Goal: Transaction & Acquisition: Purchase product/service

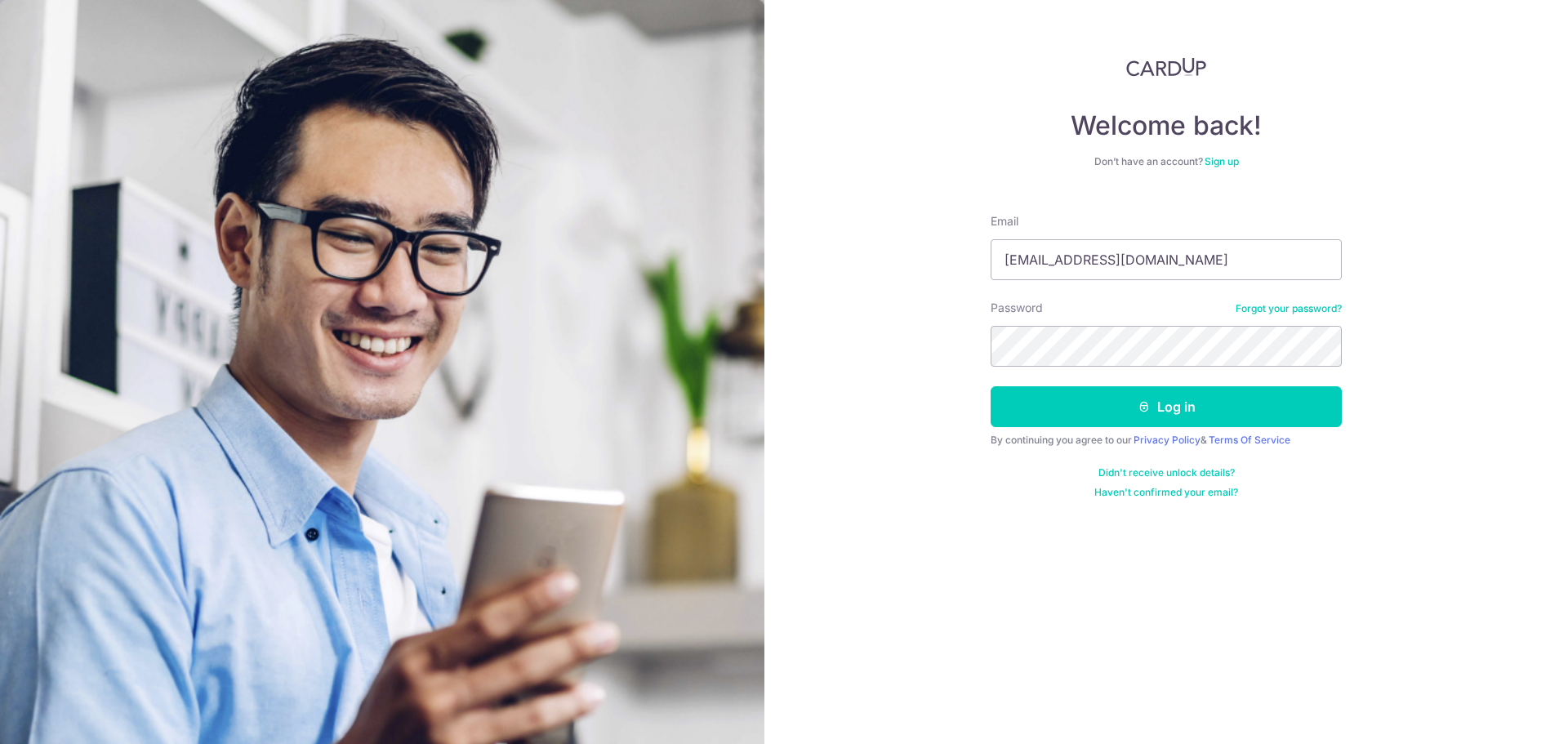
type input "lowruiqi93@gmail.com"
click at [990, 387] on button "Log in" at bounding box center [1166, 407] width 351 height 41
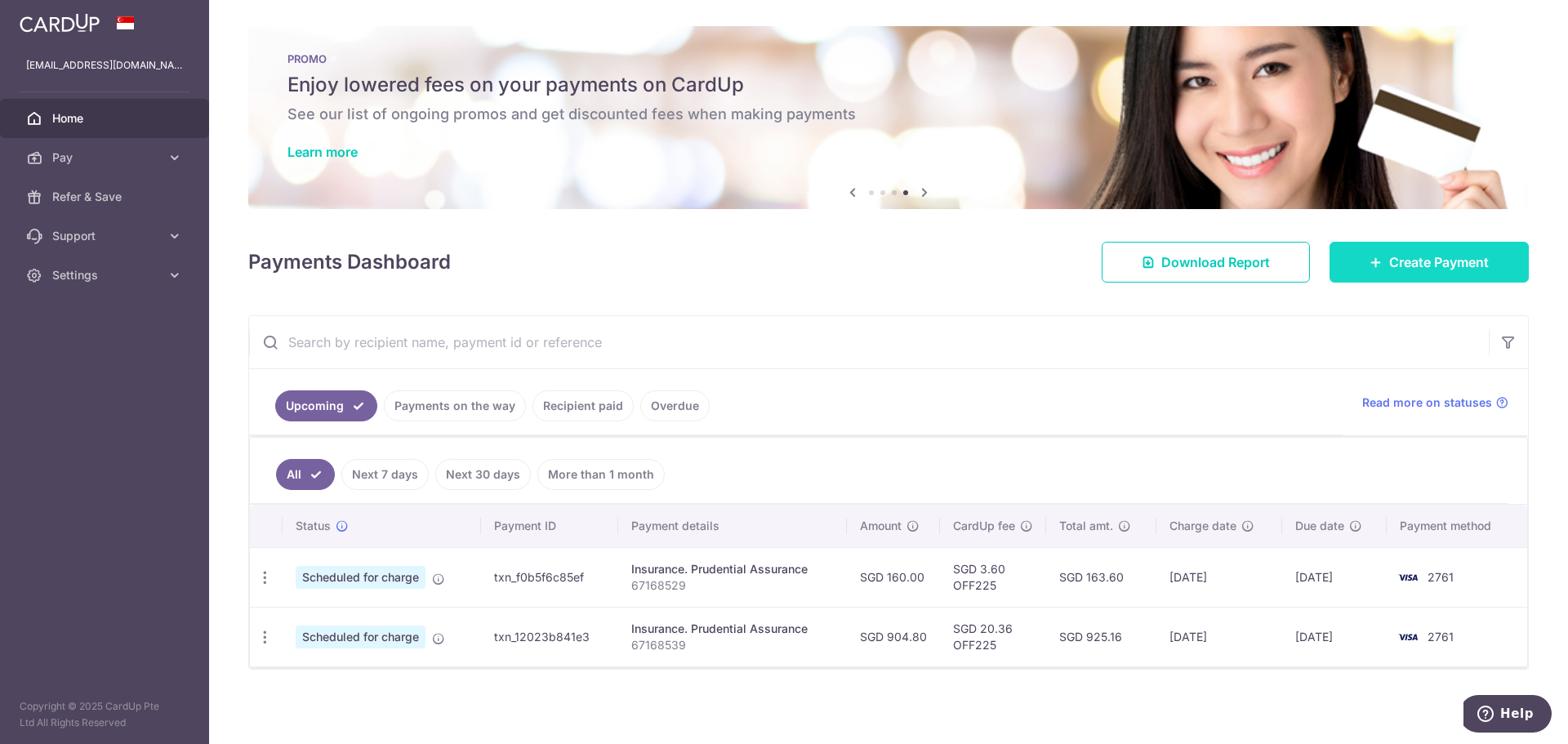
click at [1403, 263] on span "Create Payment" at bounding box center [1439, 262] width 99 height 20
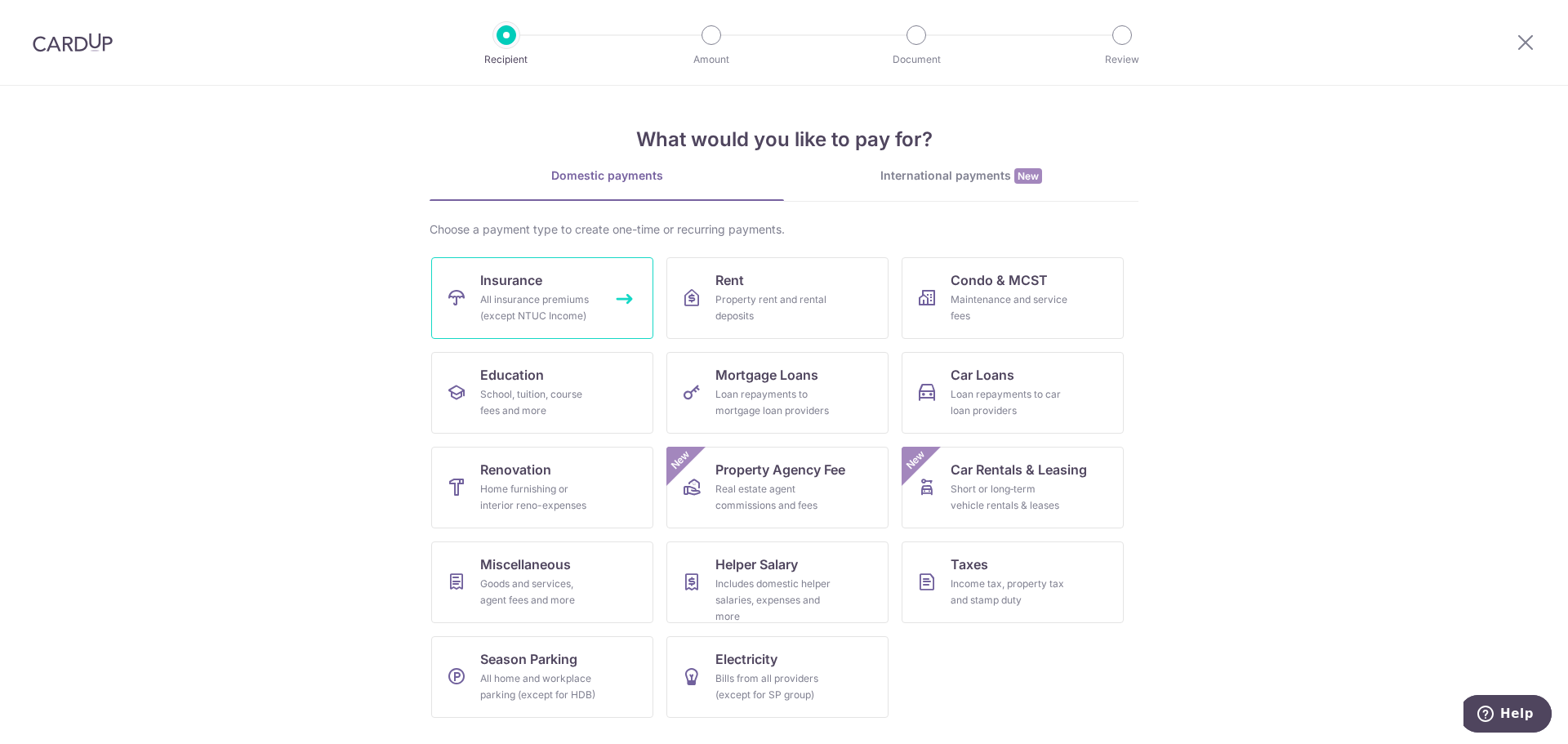
click at [564, 293] on div "All insurance premiums (except NTUC Income)" at bounding box center [538, 308] width 117 height 33
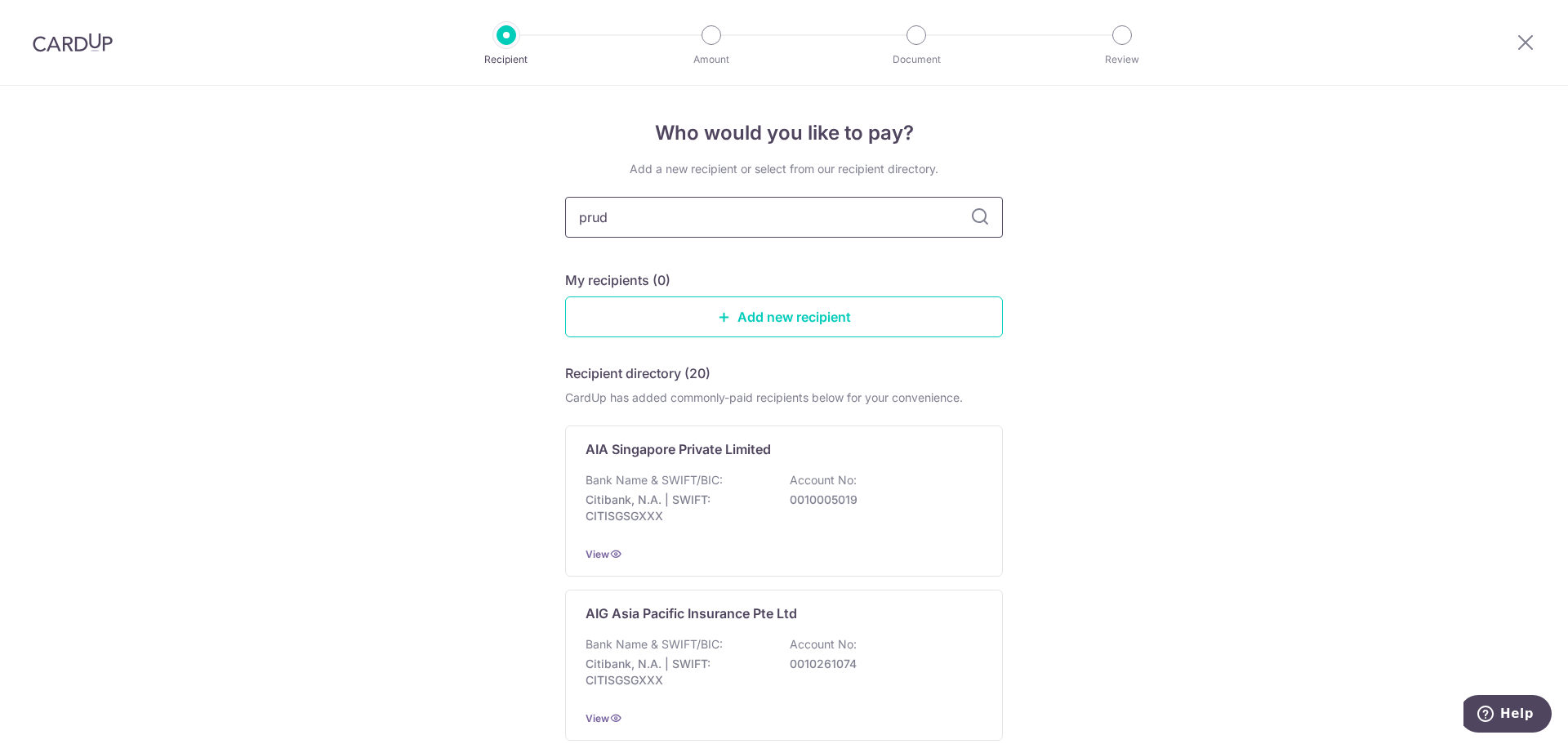
type input "prude"
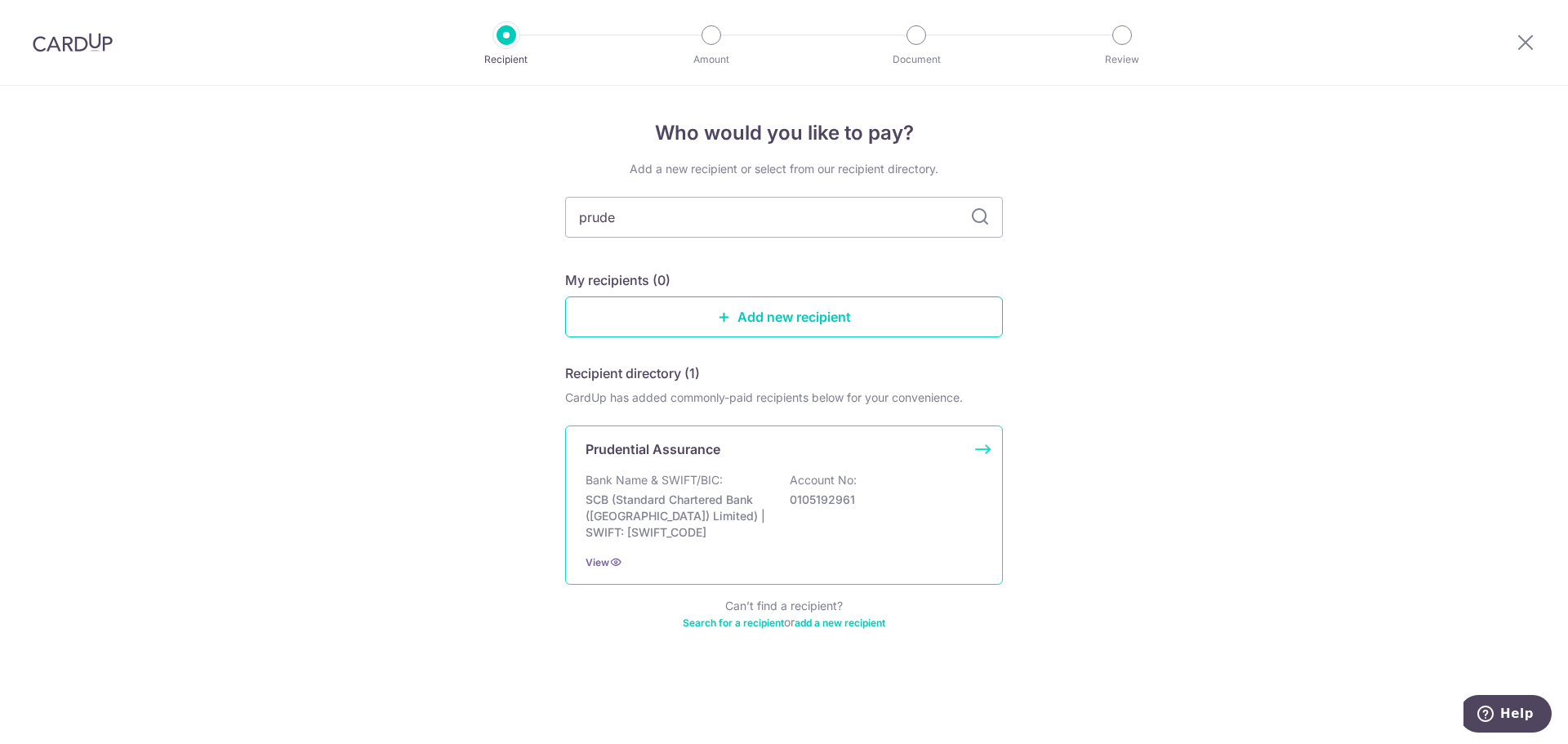
click at [750, 516] on p "SCB (Standard Chartered Bank ([GEOGRAPHIC_DATA]) Limited) | SWIFT: [SWIFT_CODE]" at bounding box center [677, 516] width 183 height 49
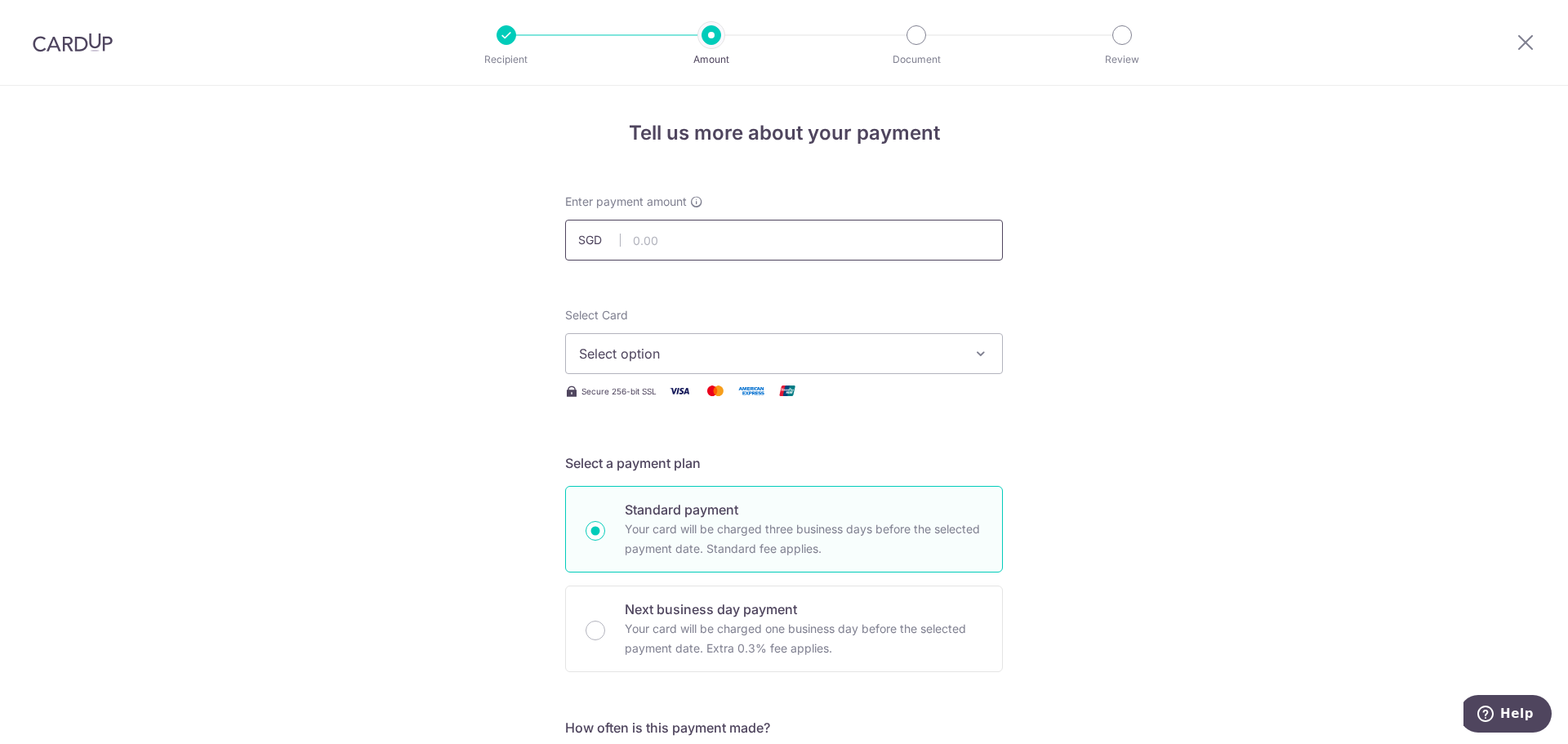
click at [691, 243] on input "text" at bounding box center [784, 240] width 438 height 41
click at [741, 236] on input "text" at bounding box center [784, 240] width 438 height 41
type input "1,992.50"
click at [846, 359] on span "Select option" at bounding box center [769, 353] width 380 height 20
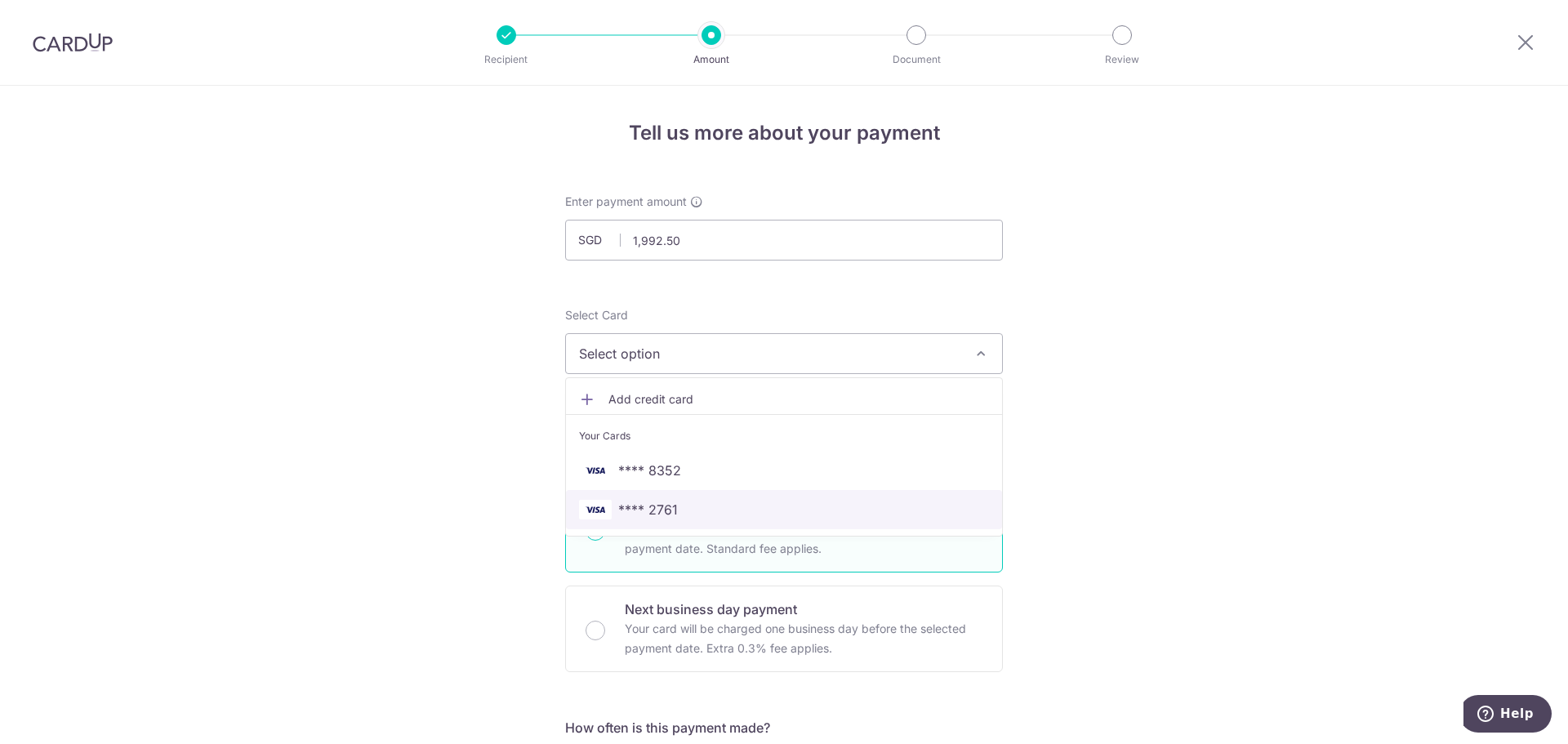
click at [684, 500] on span "**** 2761" at bounding box center [784, 509] width 410 height 20
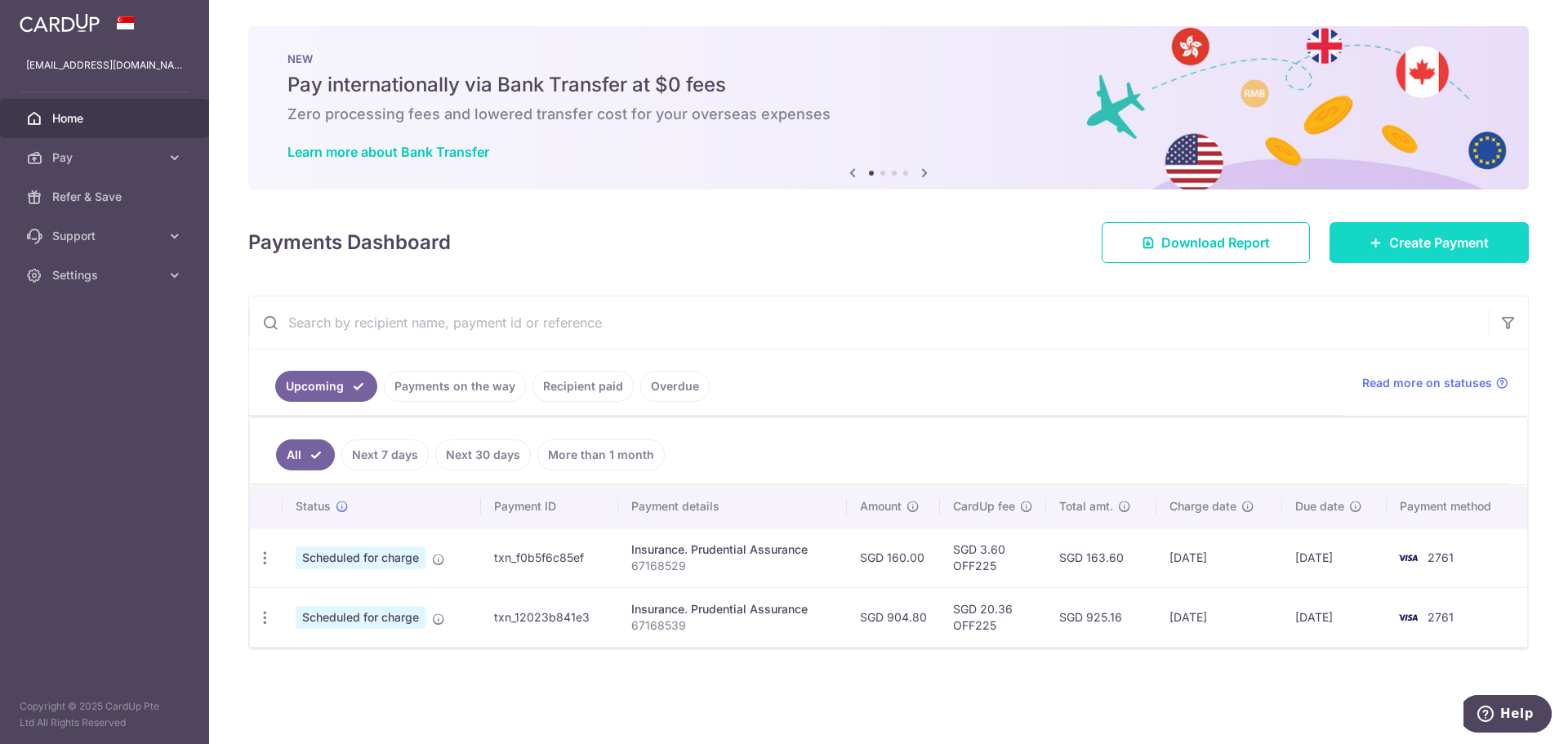
click at [1439, 241] on span "Create Payment" at bounding box center [1439, 243] width 99 height 20
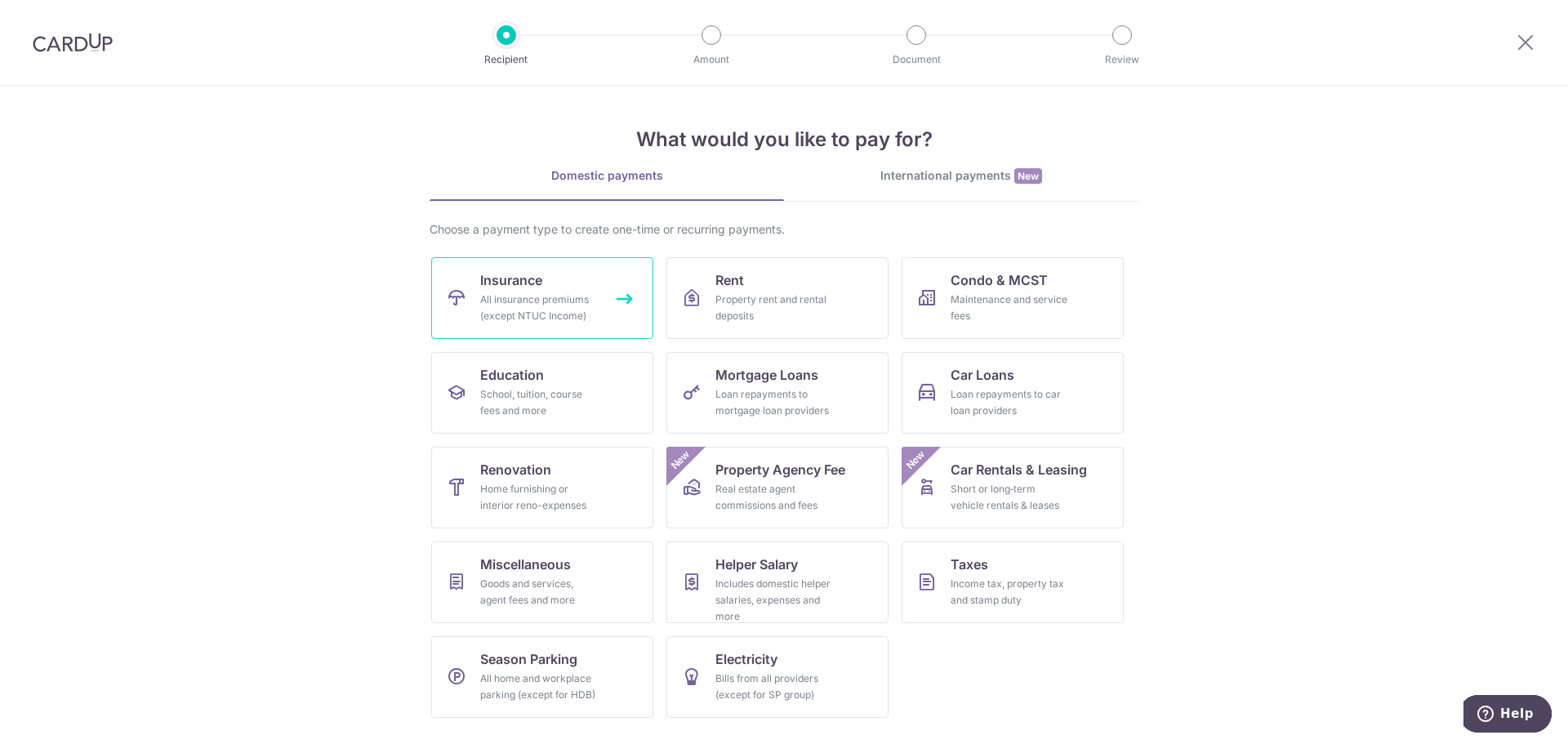
click at [516, 295] on div "All insurance premiums (except NTUC Income)" at bounding box center [538, 308] width 117 height 33
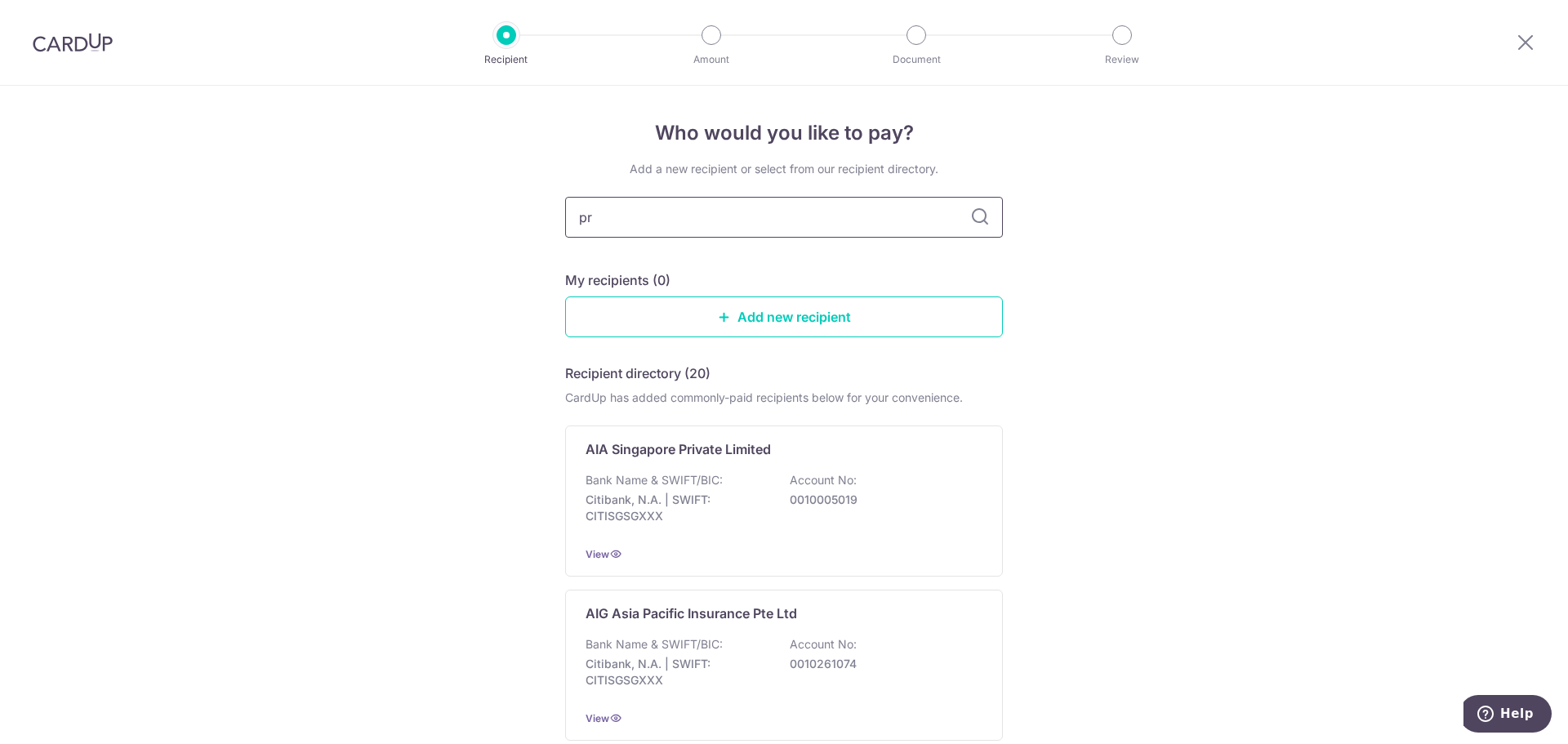
type input "pru"
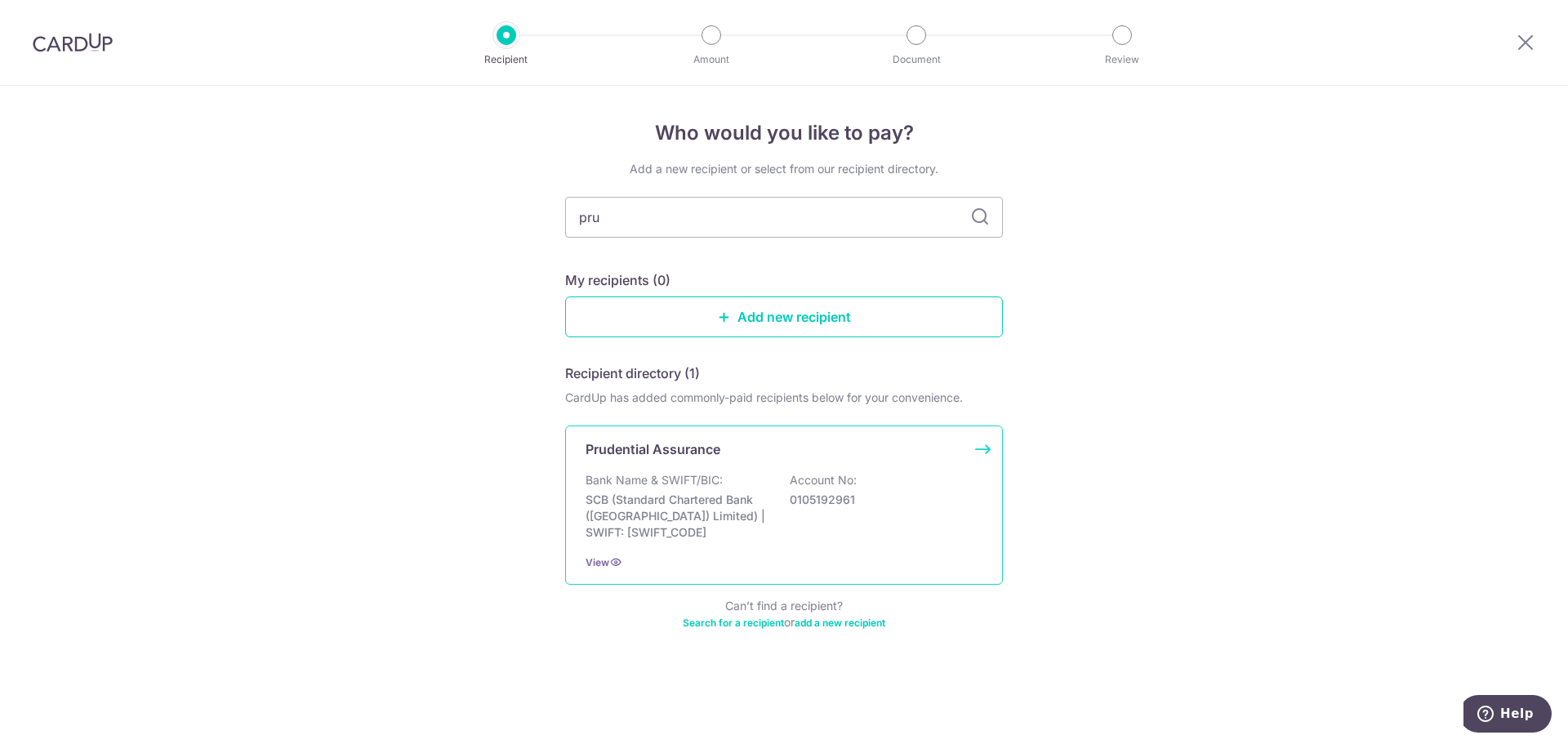
click at [673, 495] on p "SCB (Standard Chartered Bank (Singapore) Limited) | SWIFT: SCBLSG22XXX" at bounding box center [677, 516] width 183 height 49
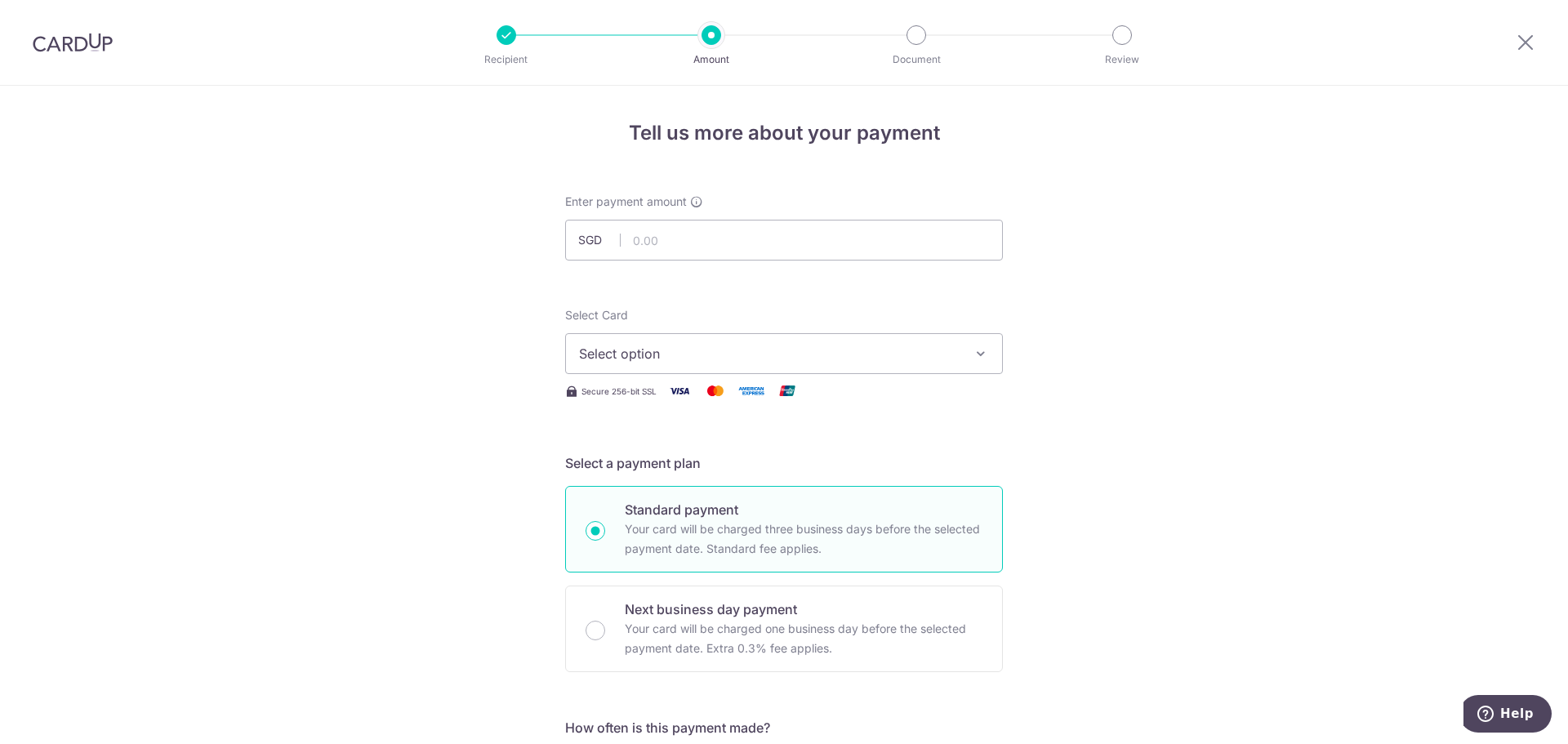
click at [739, 363] on button "Select option" at bounding box center [784, 354] width 438 height 41
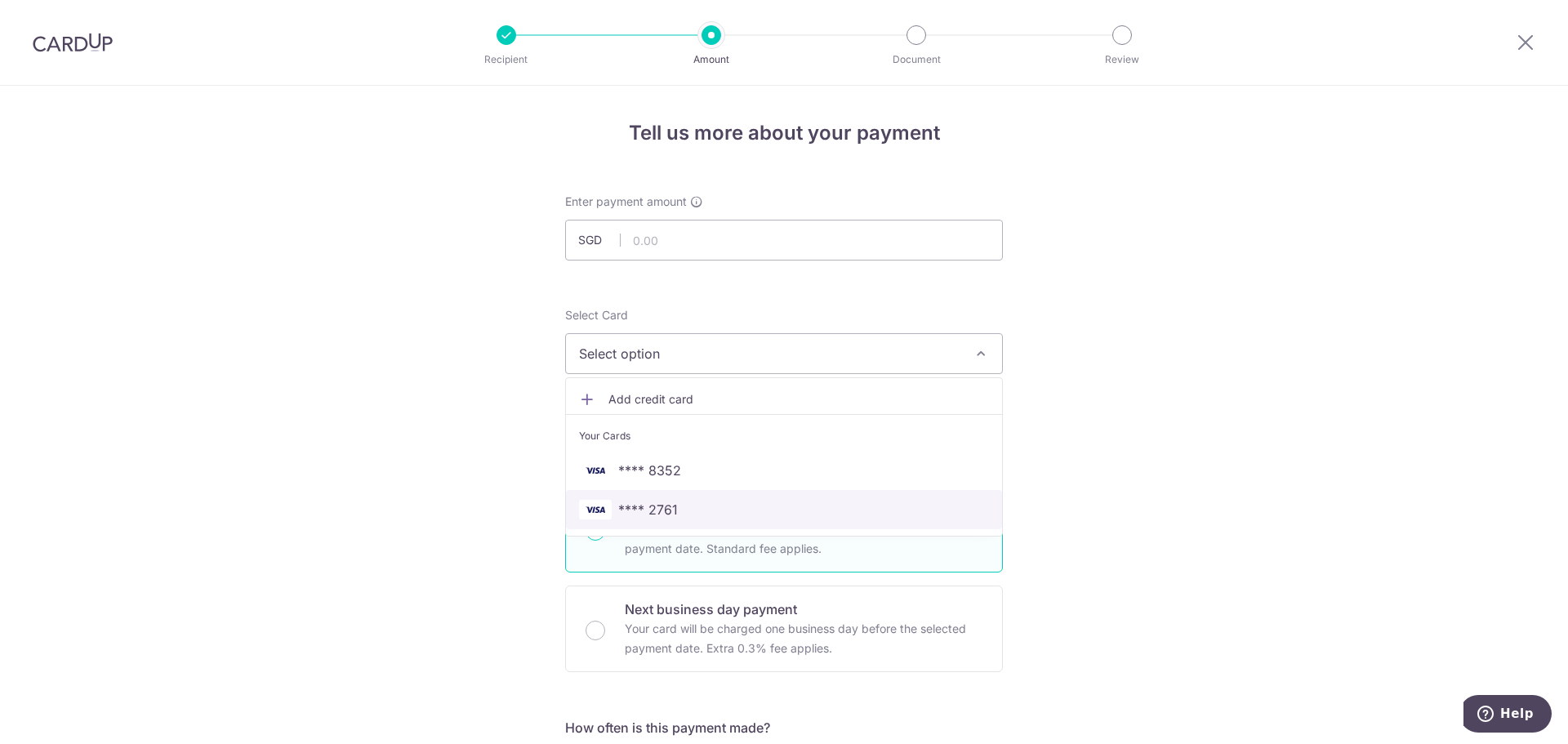
click at [703, 505] on span "**** 2761" at bounding box center [784, 509] width 410 height 20
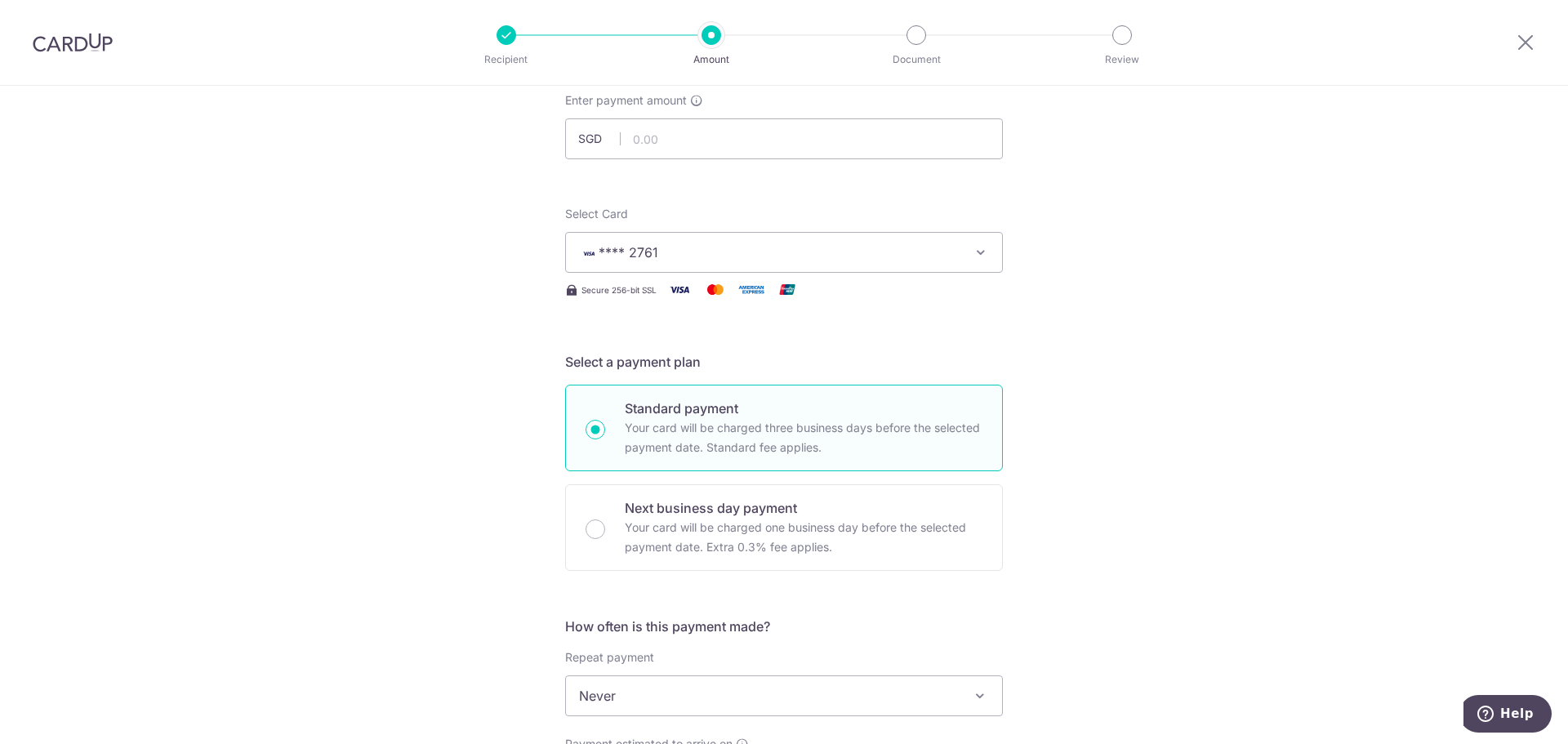
scroll to position [409, 0]
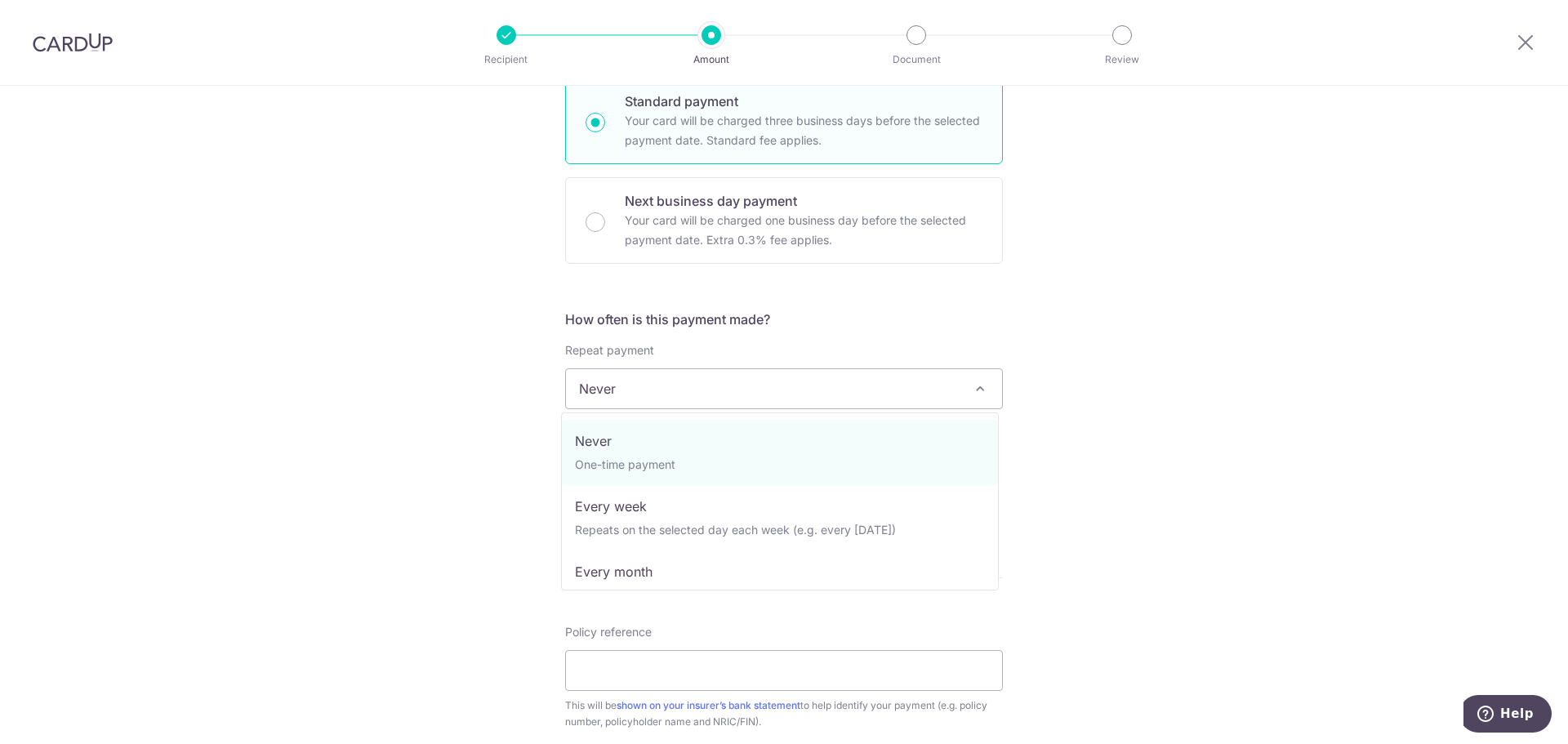
click at [691, 391] on span "Never" at bounding box center [784, 389] width 436 height 39
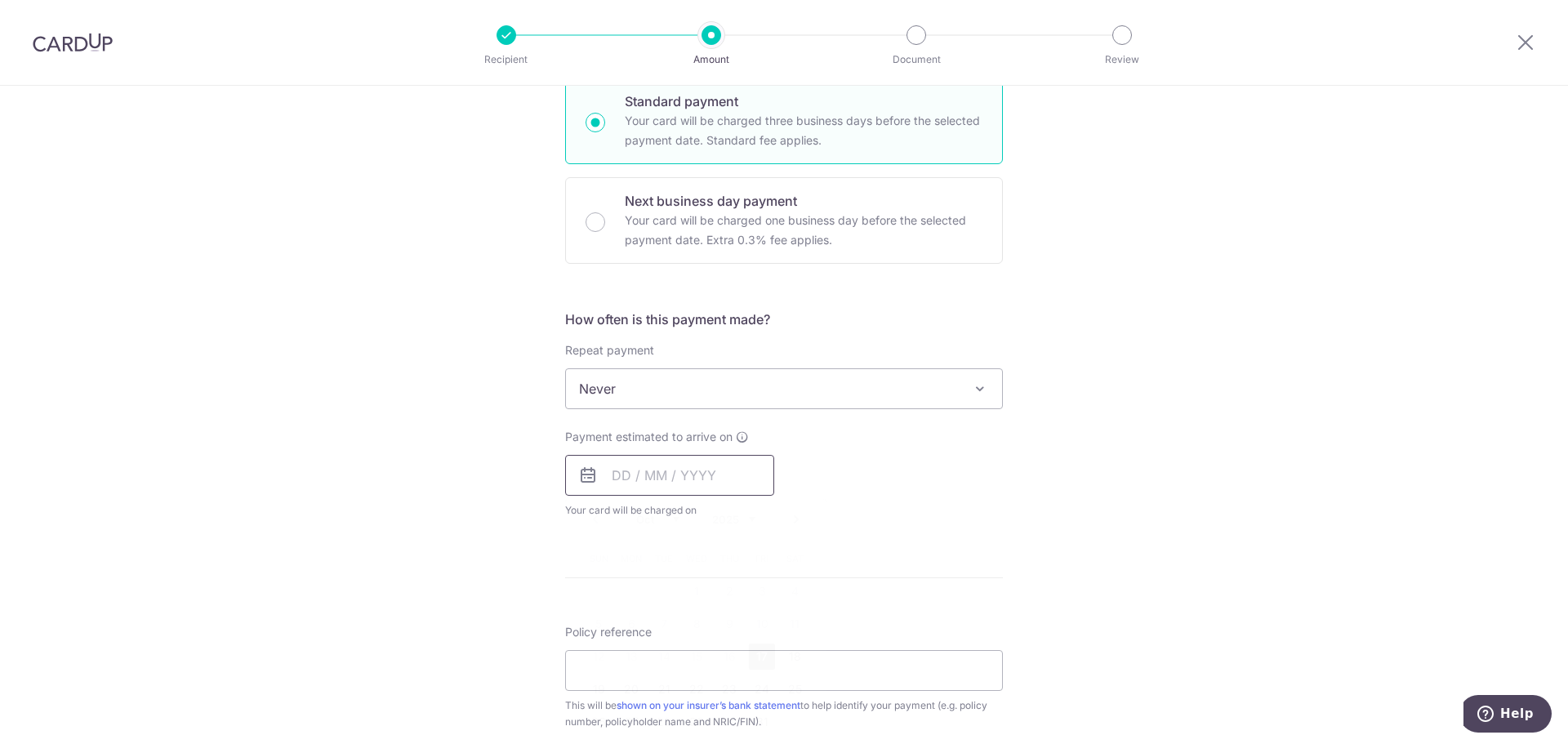
click at [689, 479] on input "text" at bounding box center [670, 476] width 209 height 41
click at [619, 525] on div "Prev Next Oct Nov Dec 2025 2026 2027 2028 2029 2030 2031 2032 2033 2034 2035" at bounding box center [696, 519] width 260 height 39
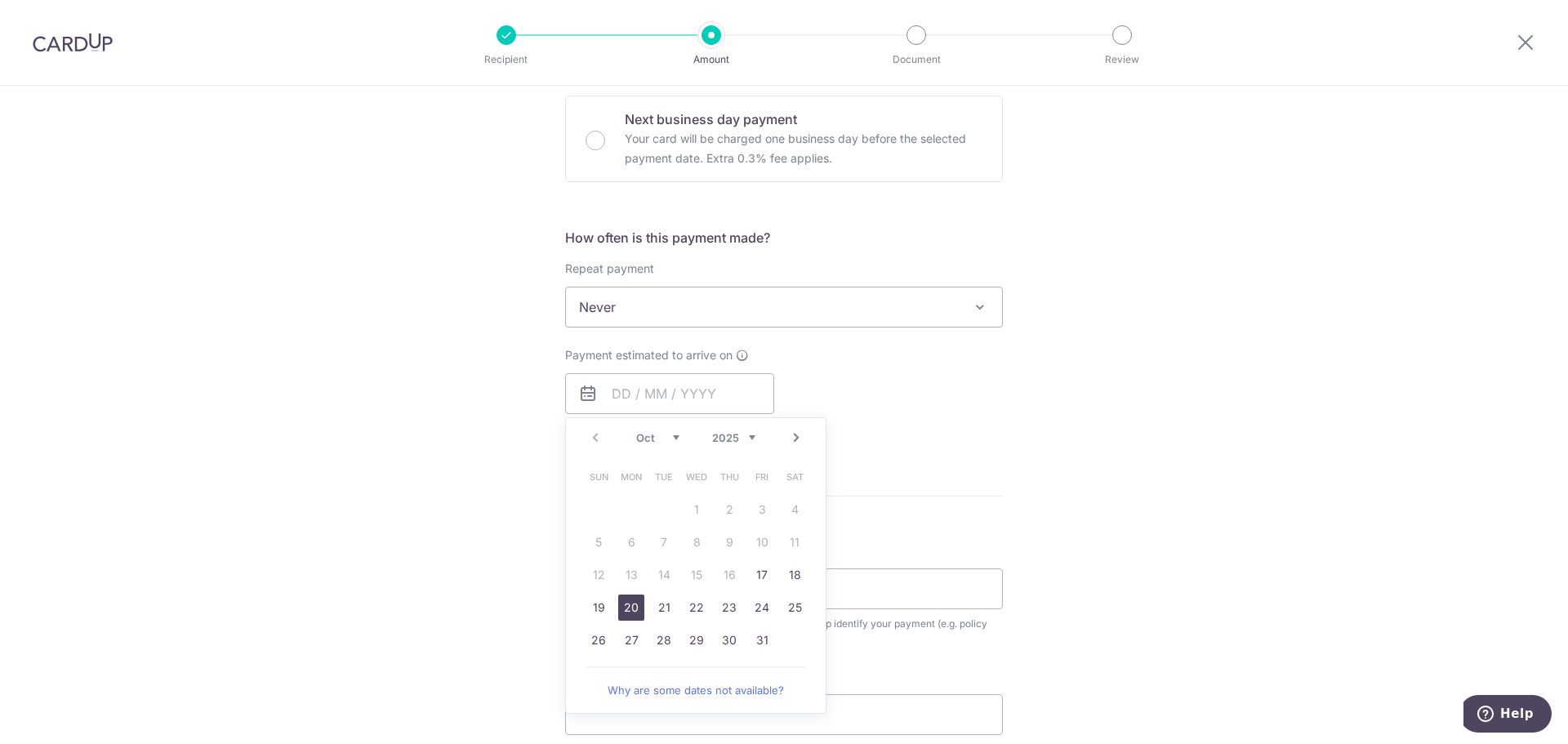
click at [623, 602] on link "20" at bounding box center [631, 608] width 27 height 27
type input "[DATE]"
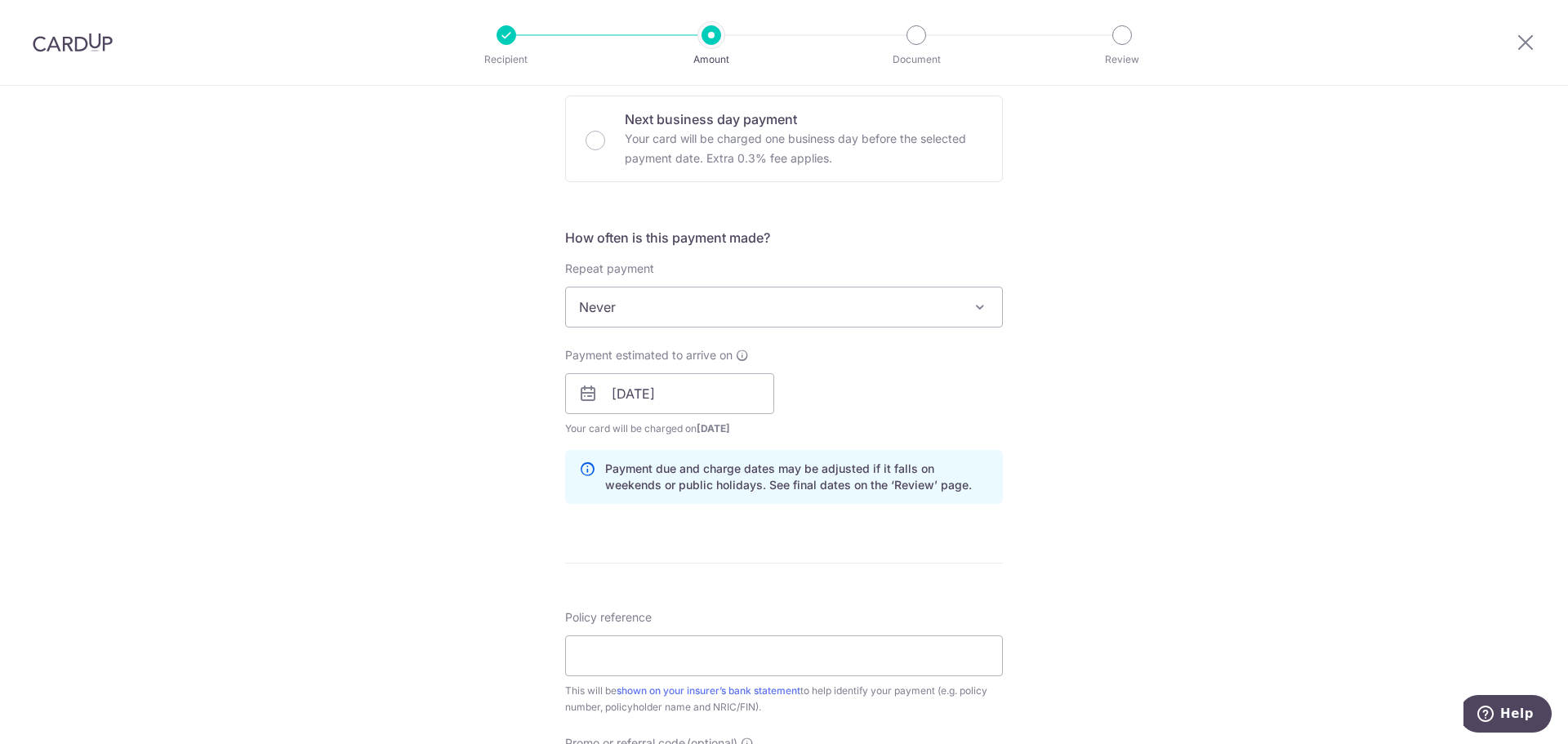
click at [519, 495] on div "Tell us more about your payment Enter payment amount SGD Select Card **** 2761 …" at bounding box center [784, 368] width 1568 height 1545
click at [880, 403] on div "Payment estimated to arrive on 20/10/2025 Prev Next Oct Nov Dec 2025 2026 2027 …" at bounding box center [784, 392] width 458 height 90
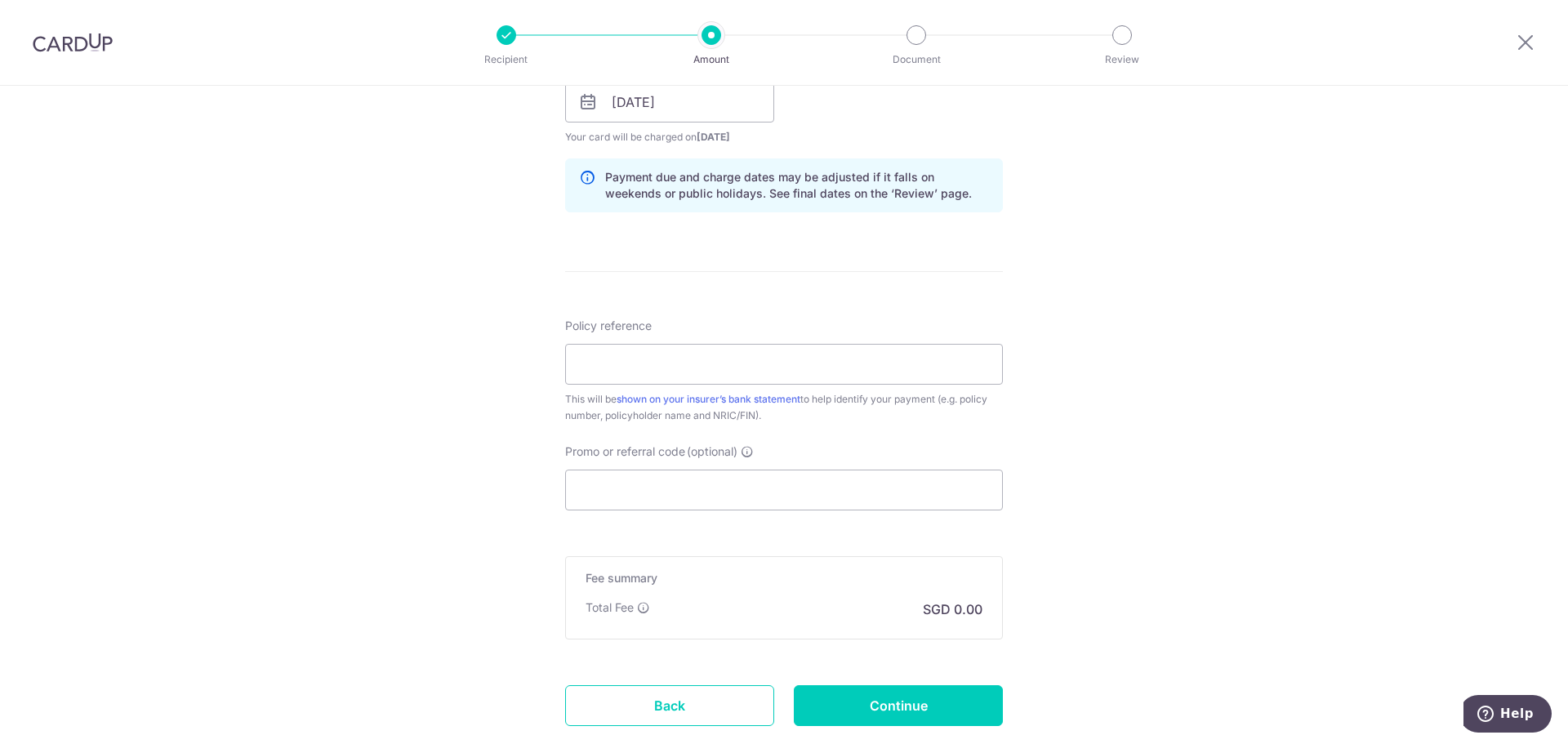
scroll to position [817, 0]
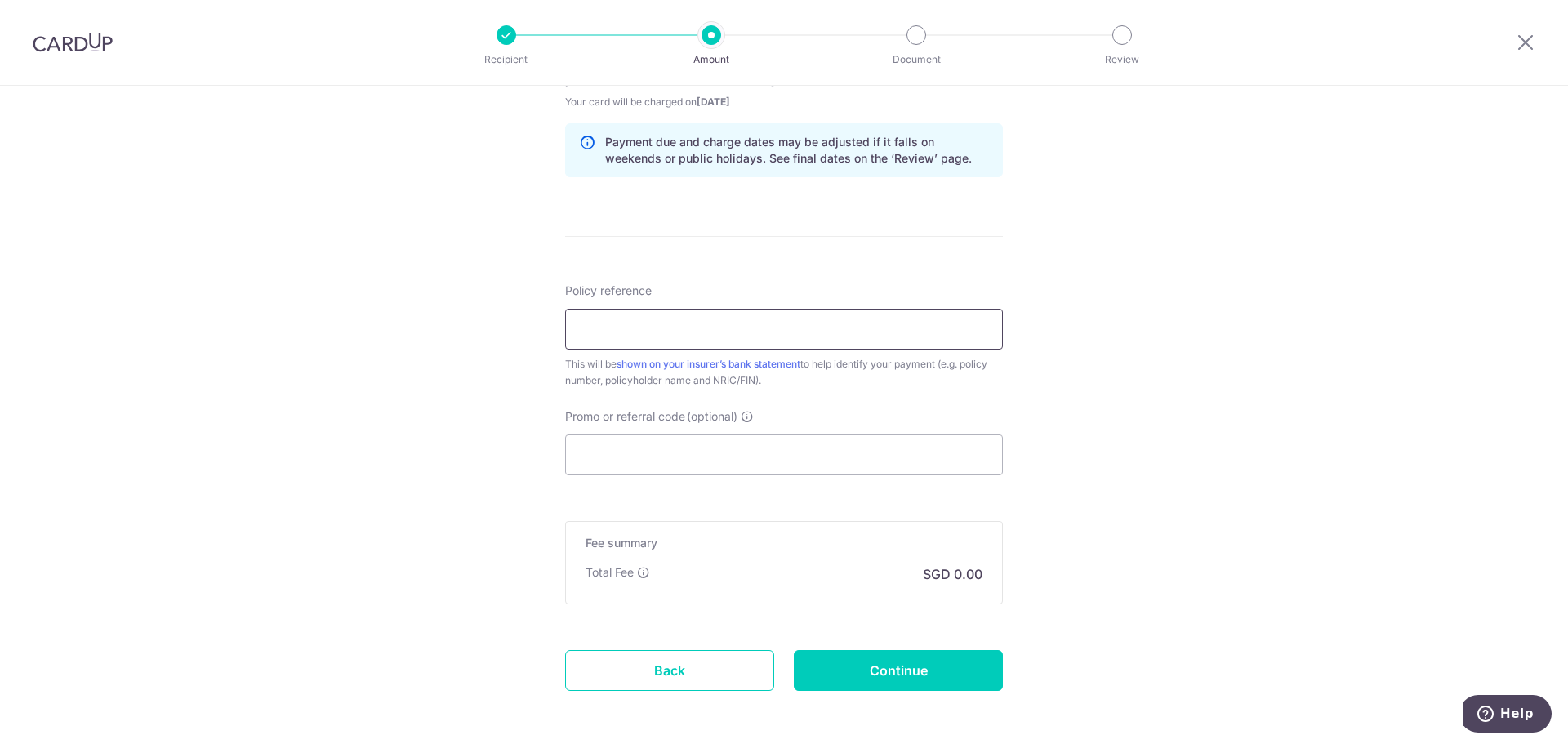
click at [806, 334] on input "Policy reference" at bounding box center [784, 329] width 438 height 41
paste input "A1480787"
type input "A1480787"
click at [685, 453] on input "Promo or referral code (optional)" at bounding box center [784, 455] width 438 height 41
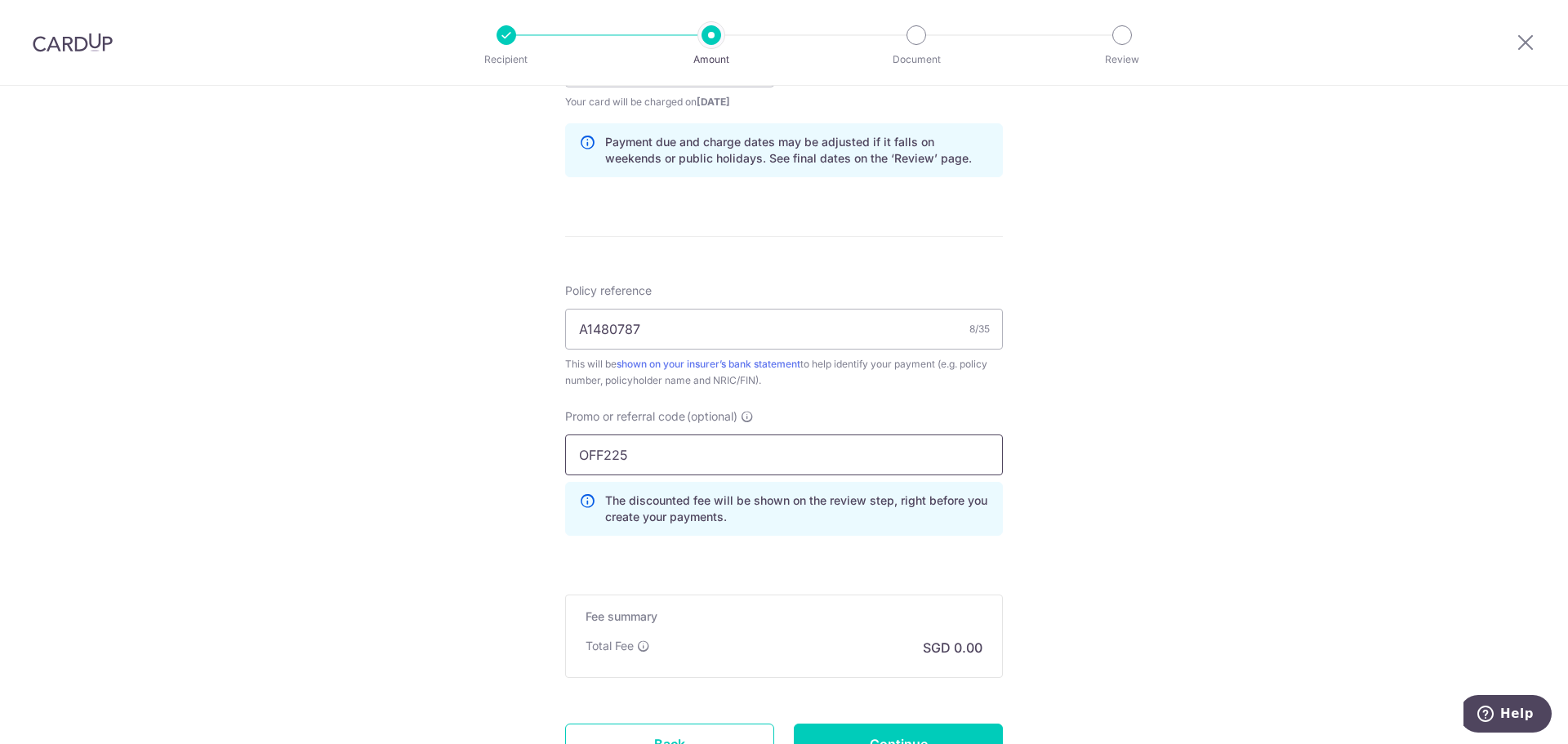
type input "OFF225"
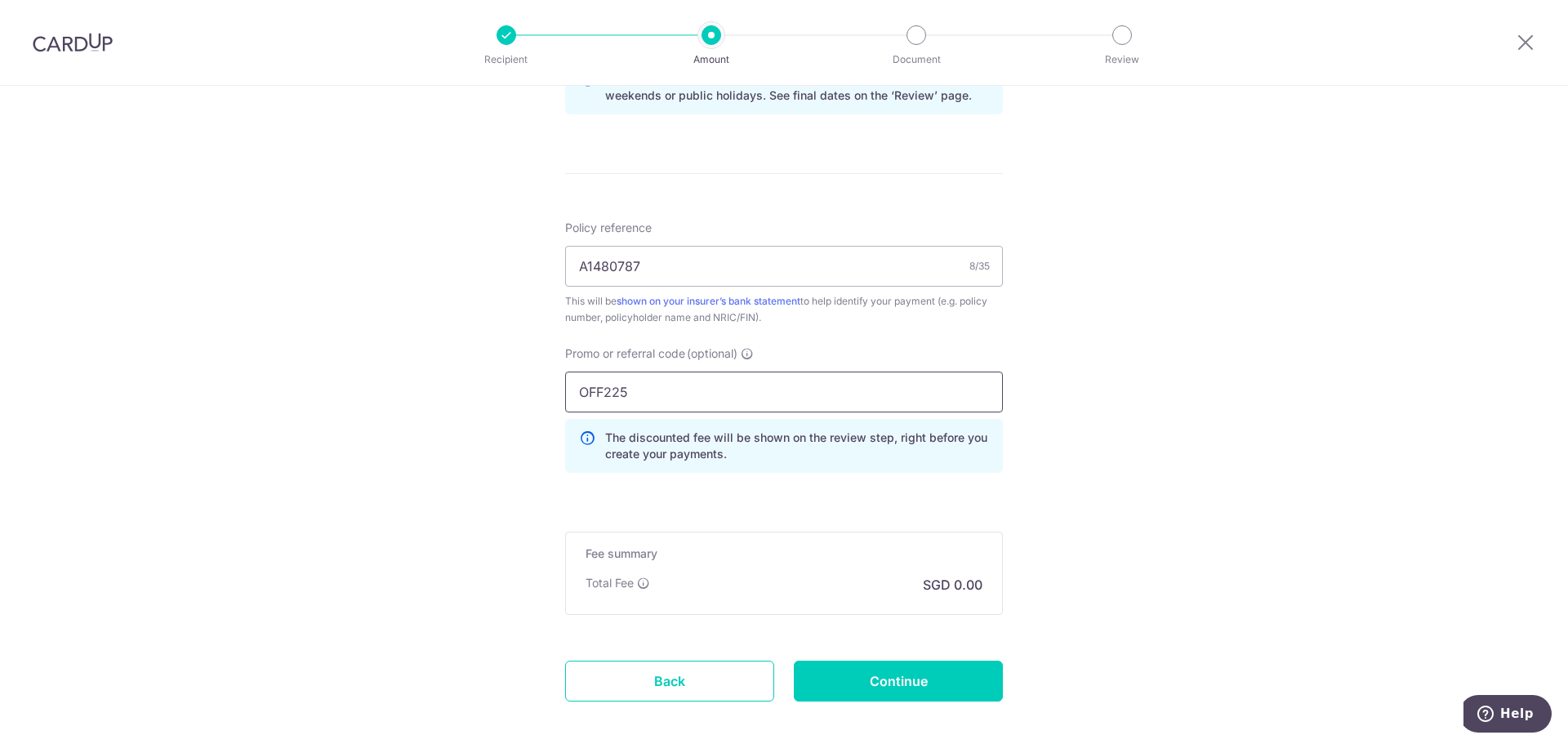
scroll to position [960, 0]
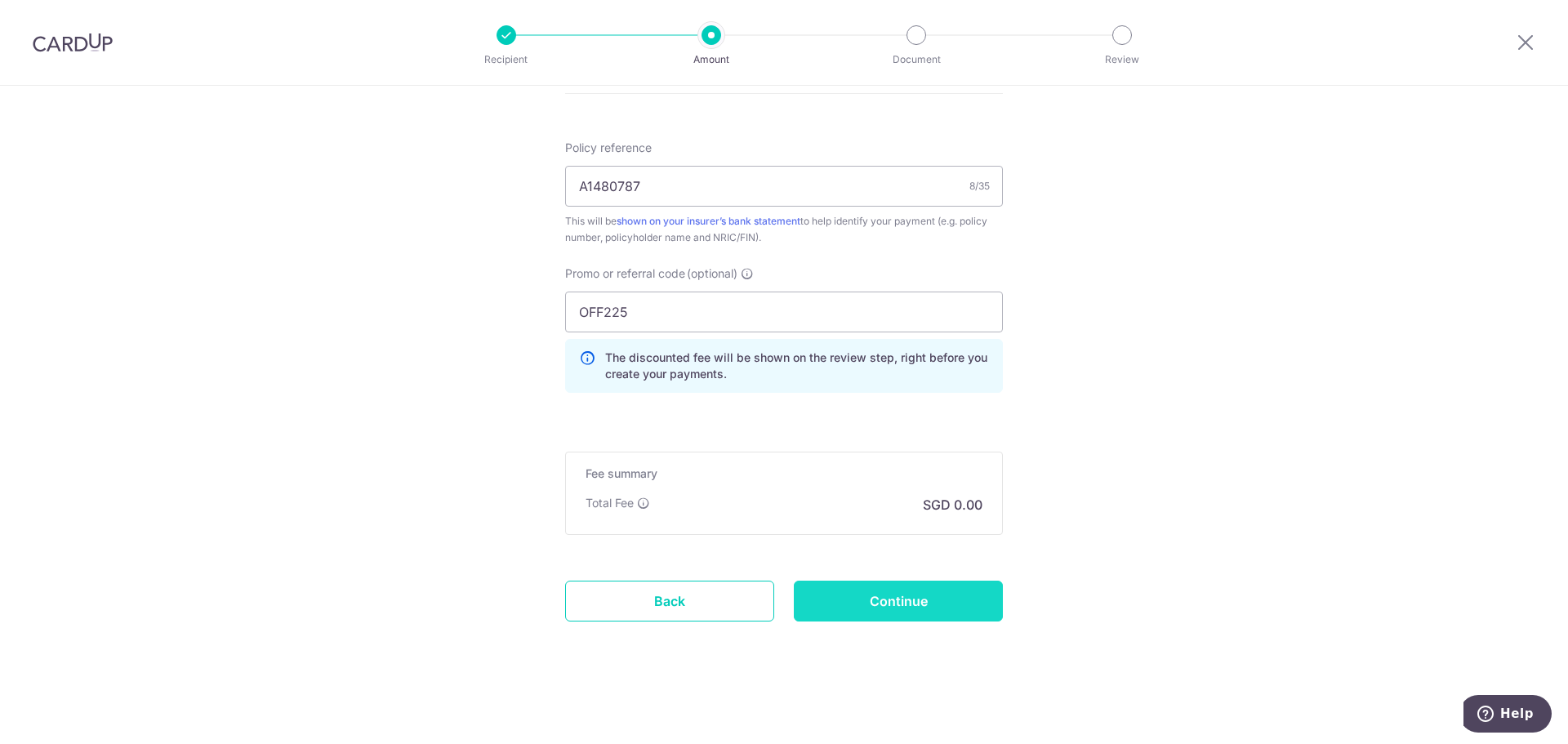
click at [883, 599] on input "Continue" at bounding box center [898, 602] width 209 height 41
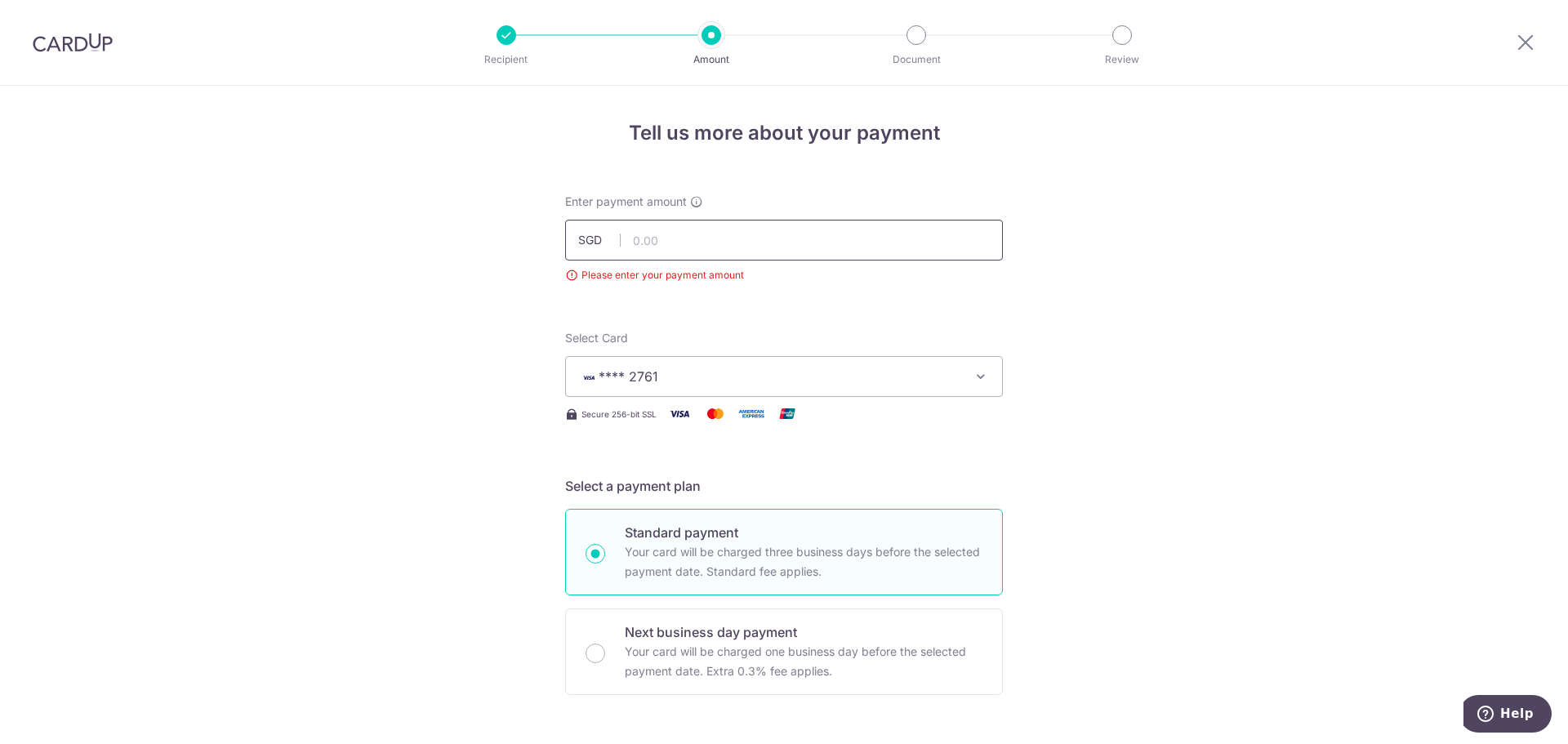
click at [753, 240] on input "text" at bounding box center [784, 240] width 438 height 41
type input "1,992.50"
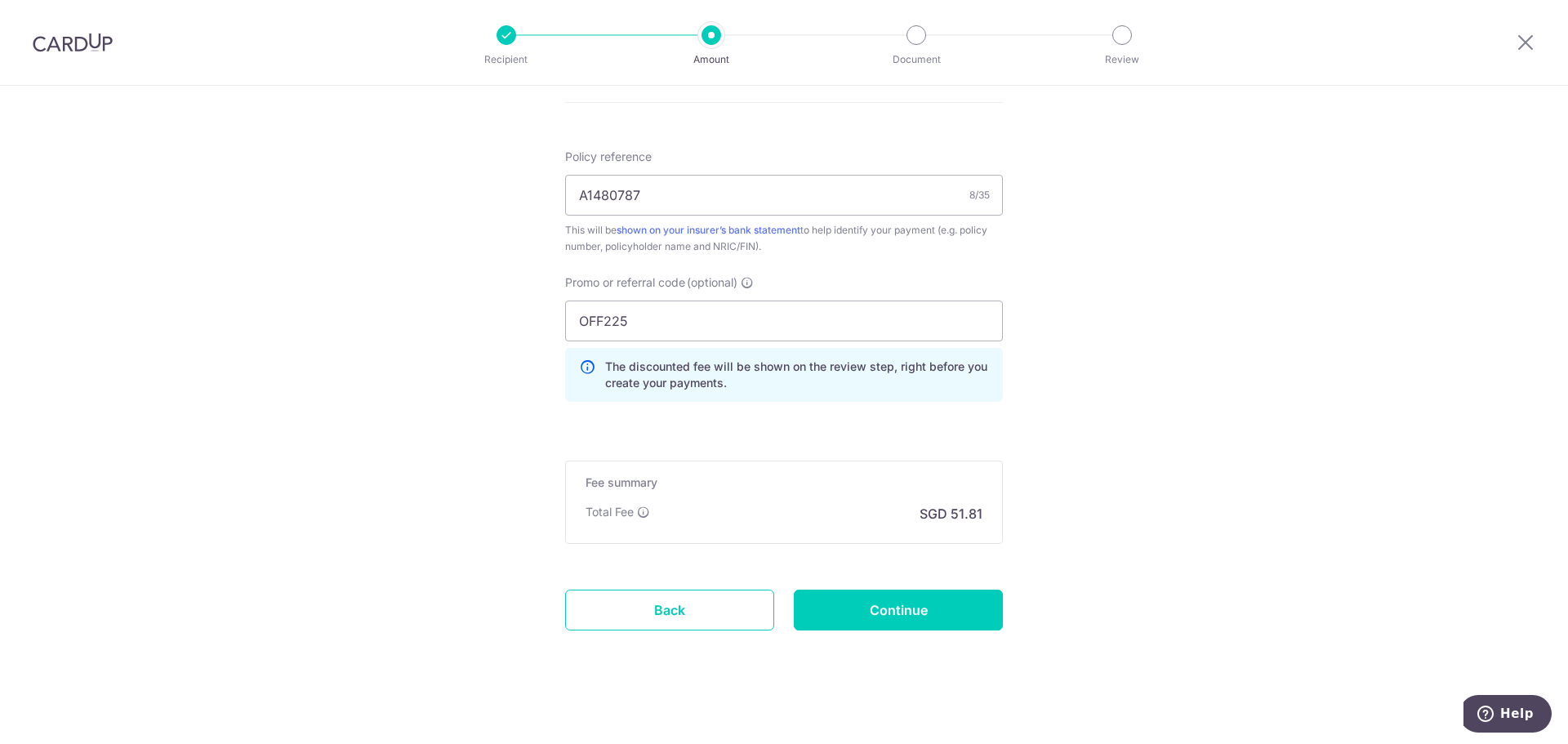
scroll to position [983, 0]
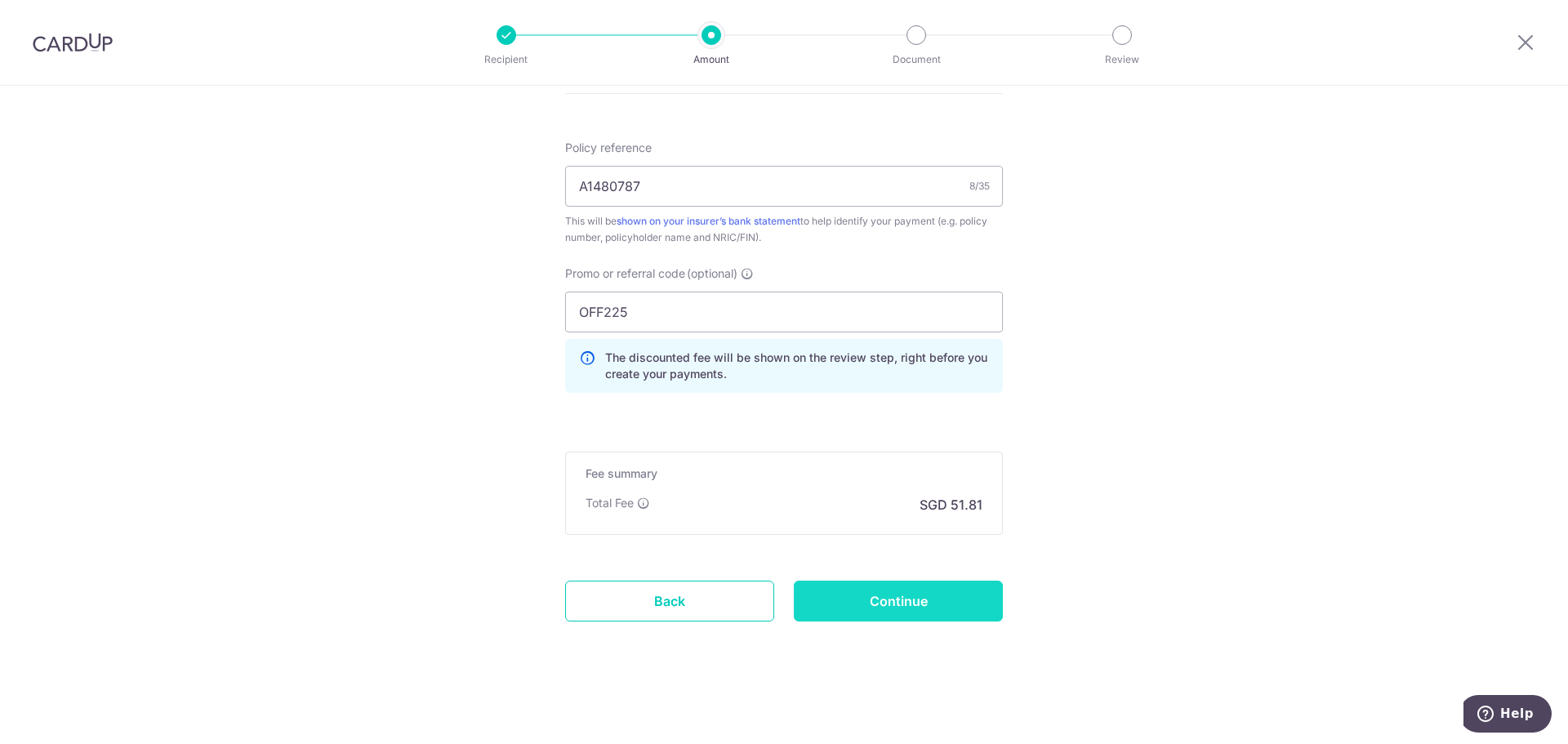
click at [902, 606] on input "Continue" at bounding box center [898, 602] width 209 height 41
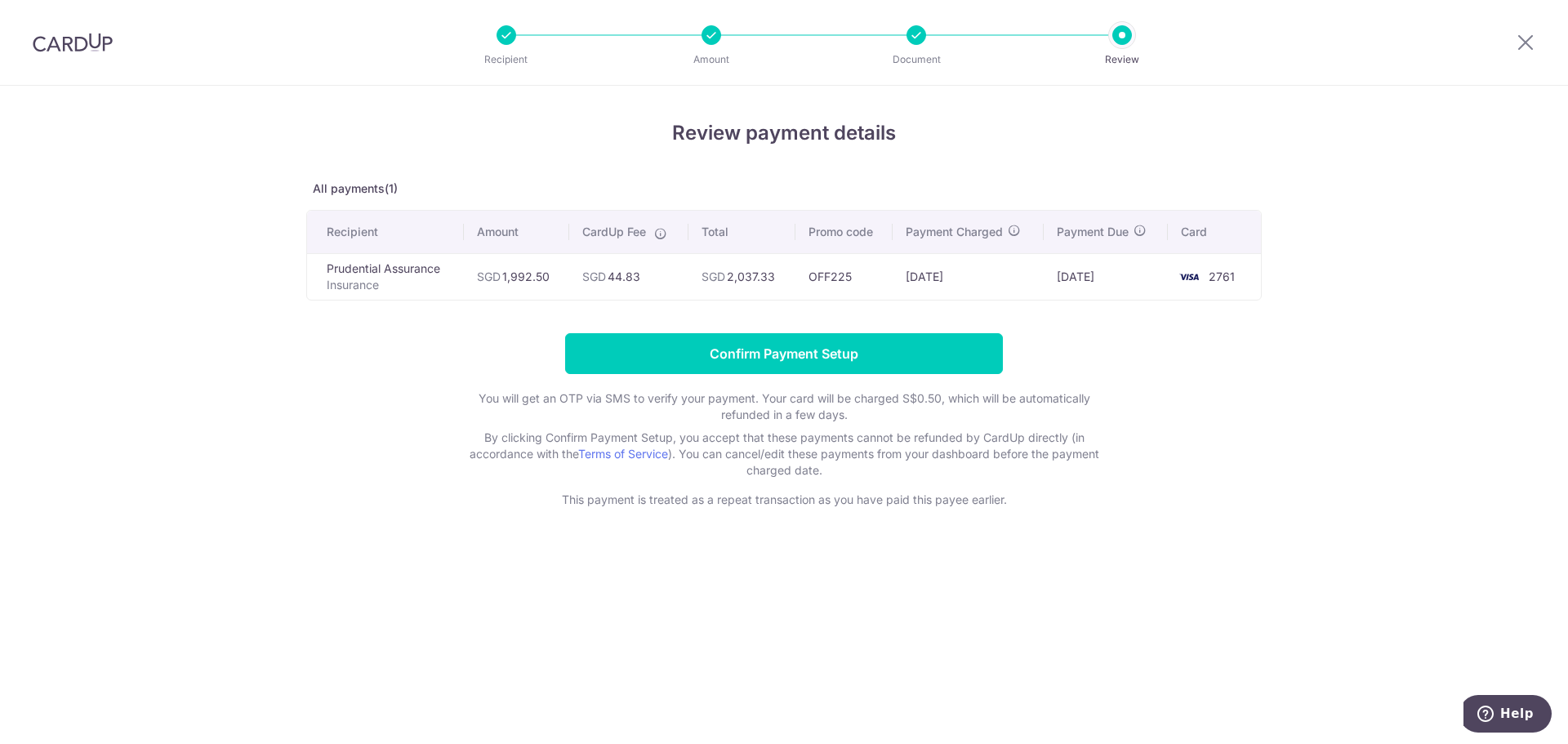
drag, startPoint x: 903, startPoint y: 272, endPoint x: 987, endPoint y: 272, distance: 84.0
click at [987, 272] on td "[DATE]" at bounding box center [968, 276] width 151 height 46
drag, startPoint x: 1071, startPoint y: 270, endPoint x: 1135, endPoint y: 270, distance: 64.0
click at [1135, 270] on td "20/10/2025" at bounding box center [1105, 276] width 124 height 46
click at [1140, 294] on td "20/10/2025" at bounding box center [1105, 276] width 124 height 46
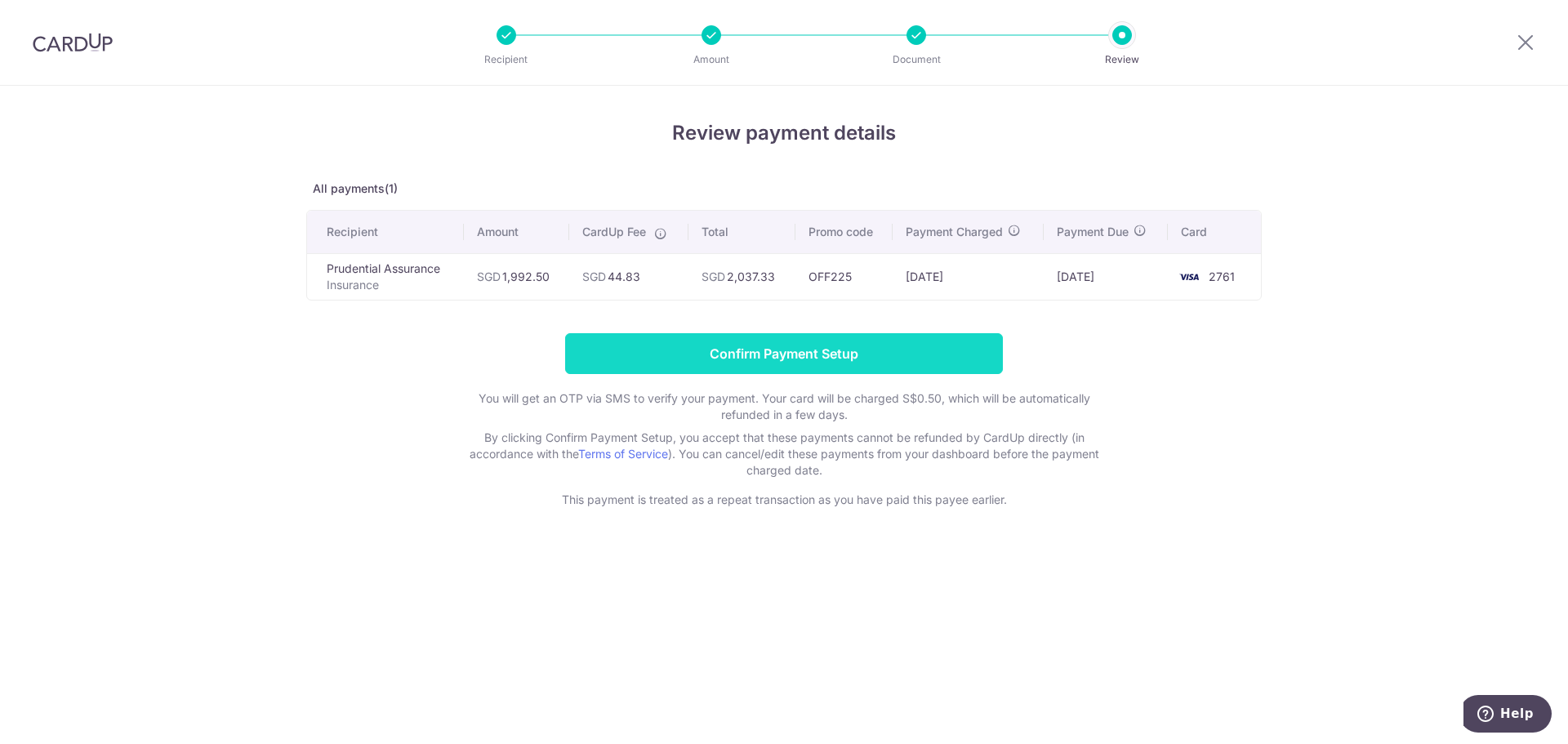
click at [806, 350] on input "Confirm Payment Setup" at bounding box center [784, 354] width 438 height 41
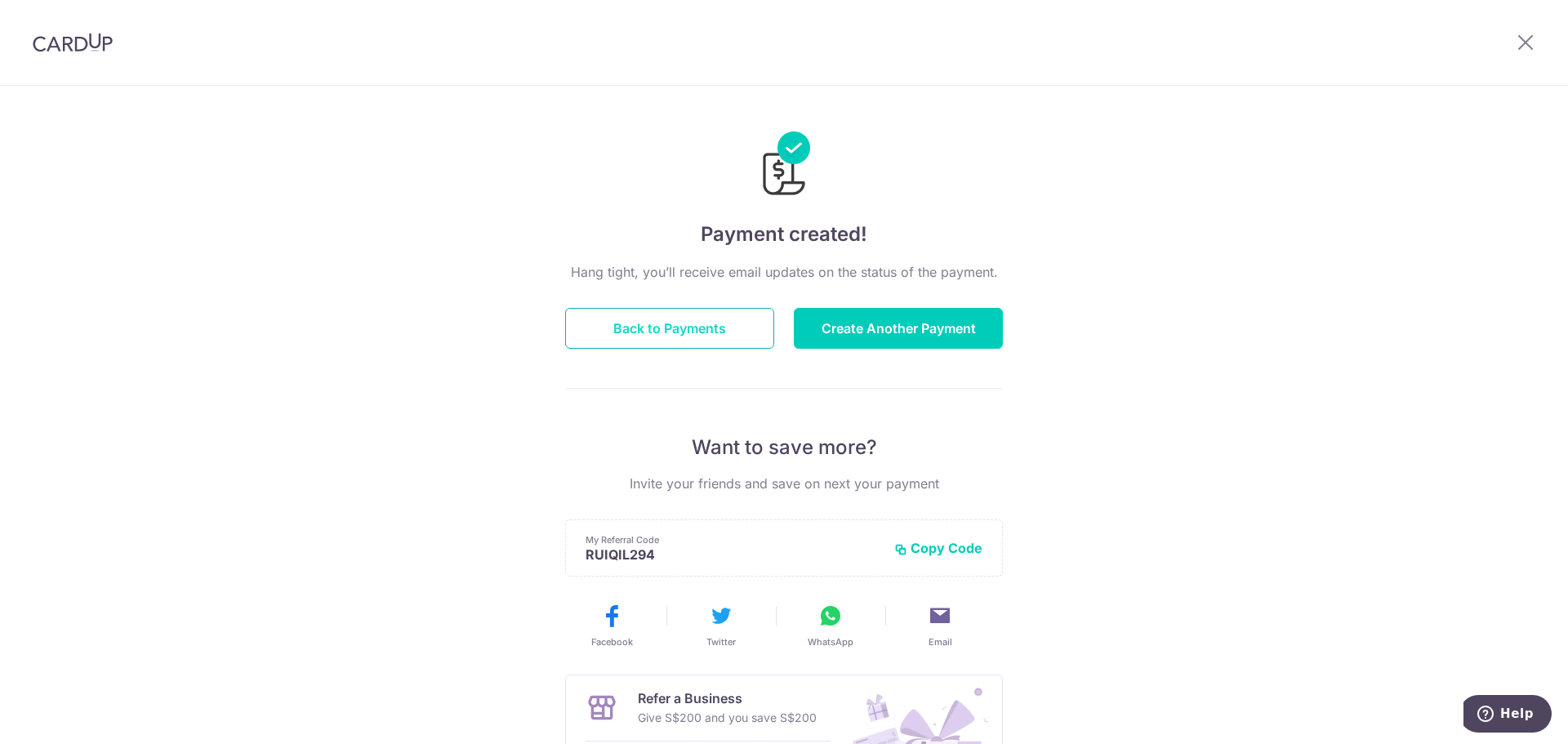
click at [674, 330] on button "Back to Payments" at bounding box center [670, 328] width 209 height 41
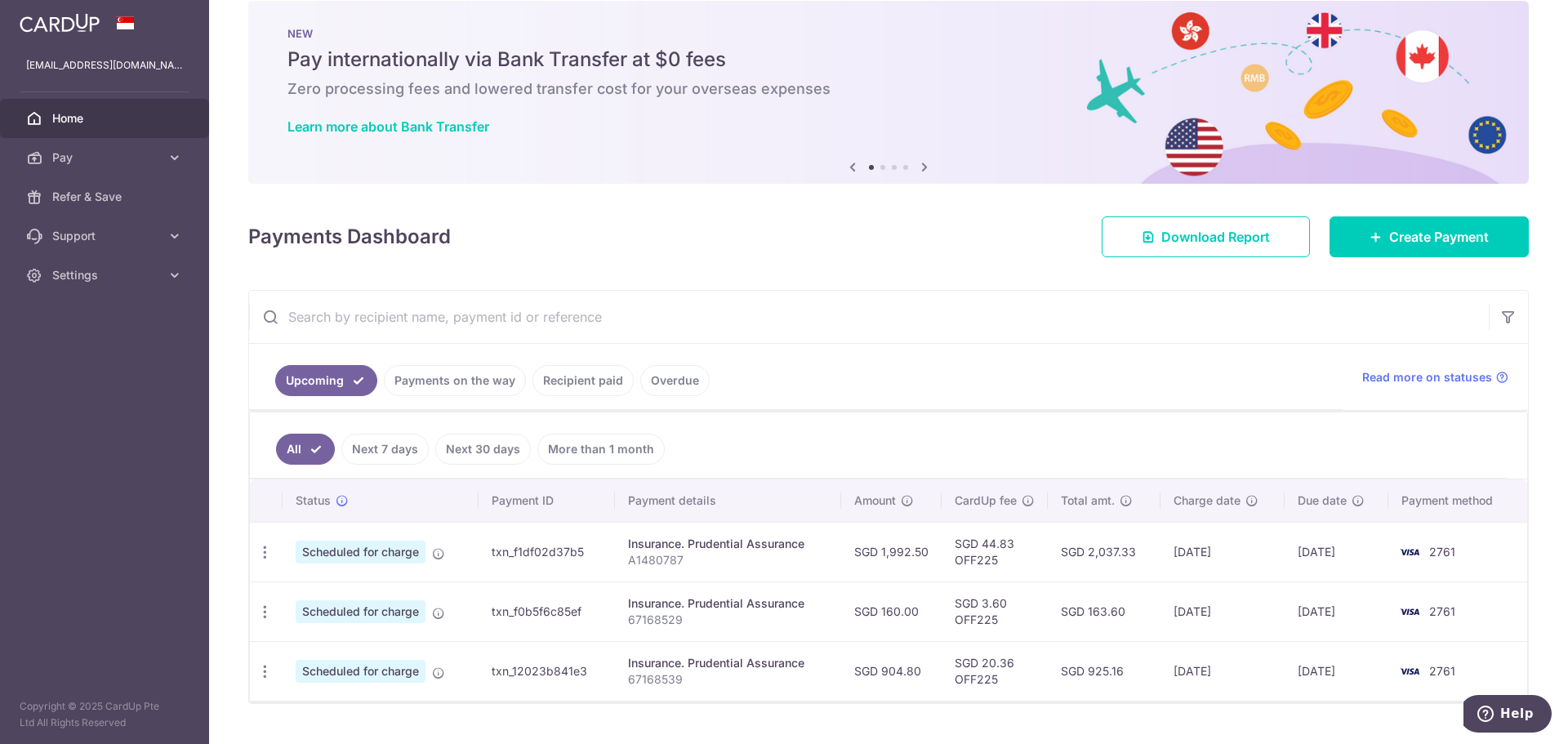
scroll to position [62, 0]
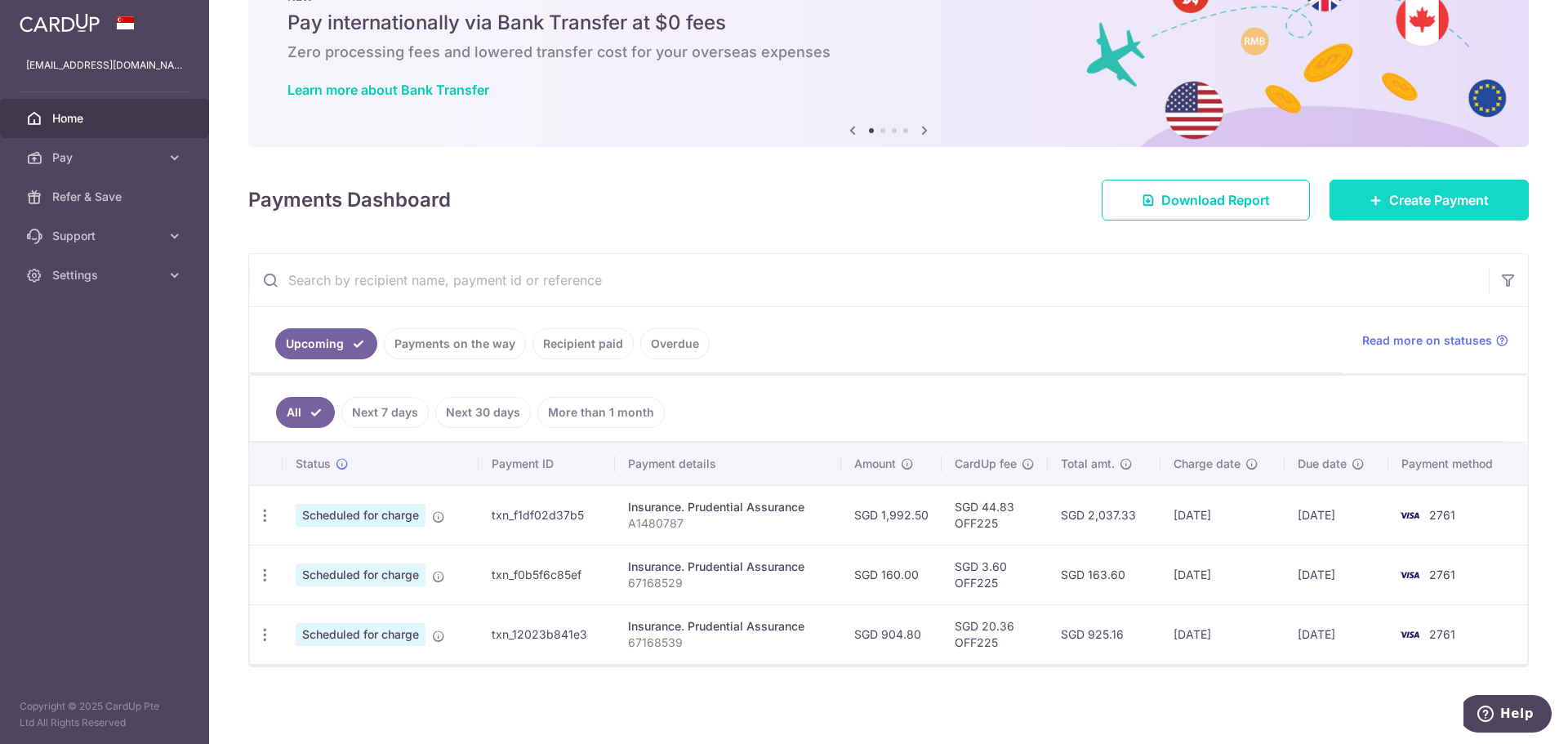
click at [1457, 192] on span "Create Payment" at bounding box center [1439, 200] width 99 height 20
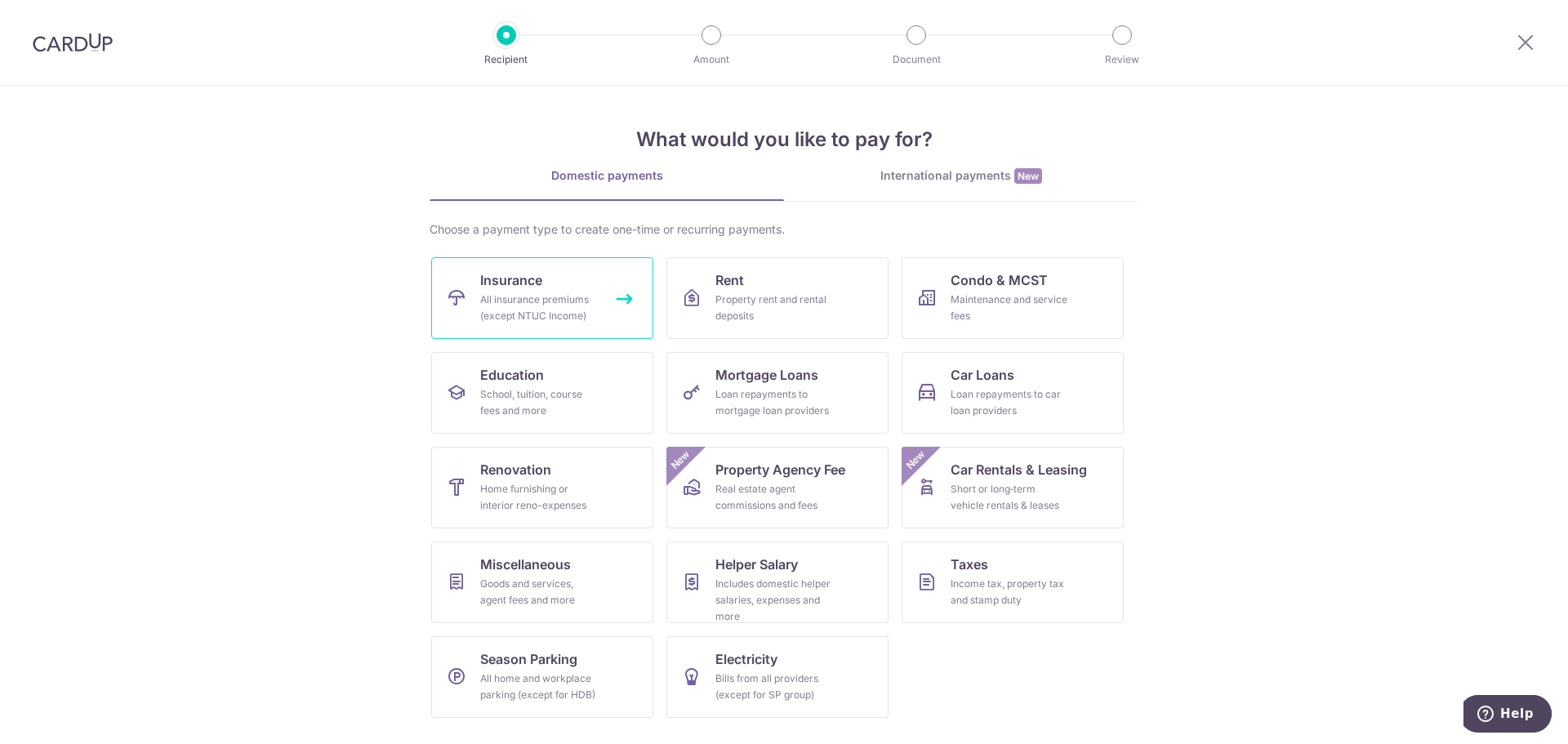
click at [533, 309] on div "All insurance premiums (except NTUC Income)" at bounding box center [538, 308] width 117 height 33
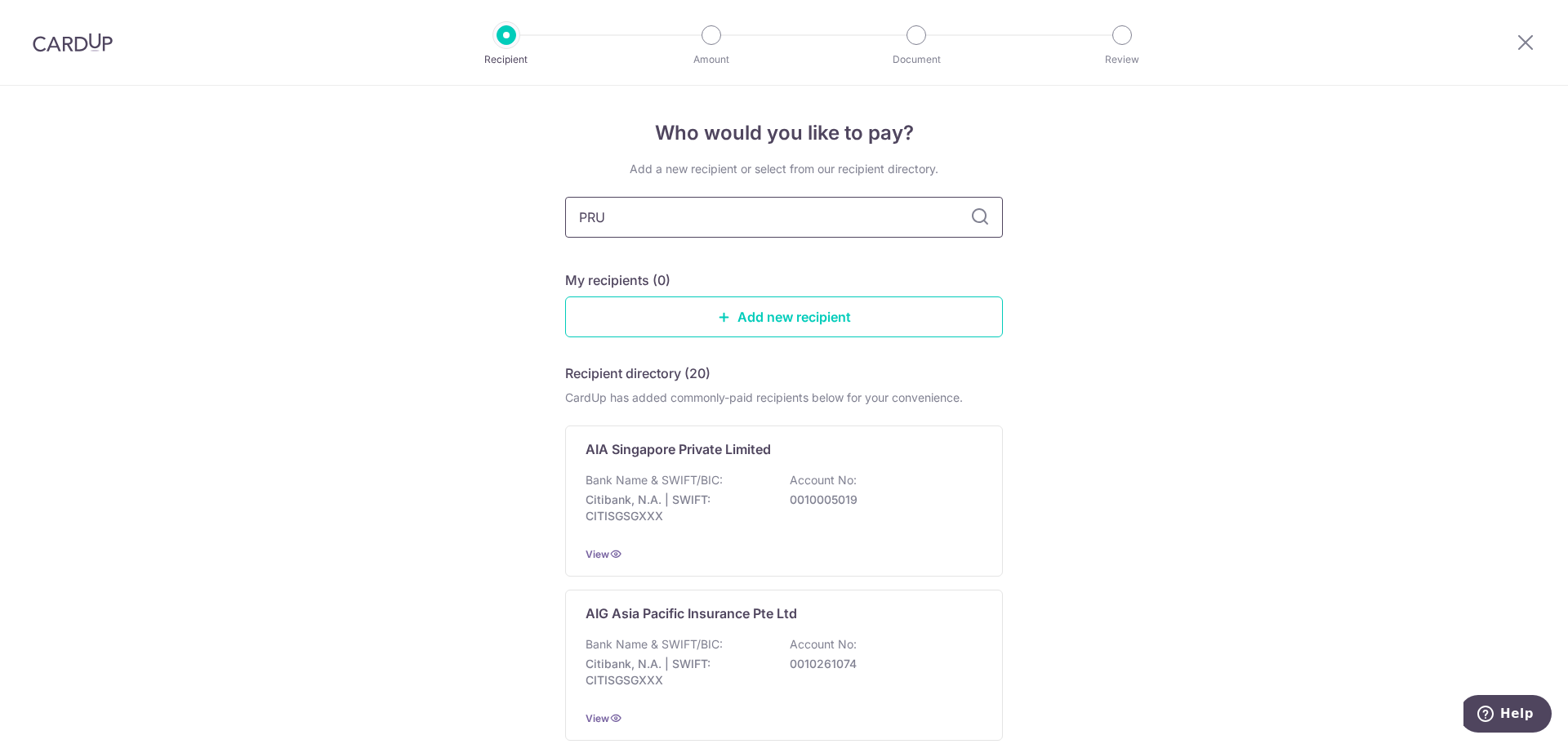
type input "PRUD"
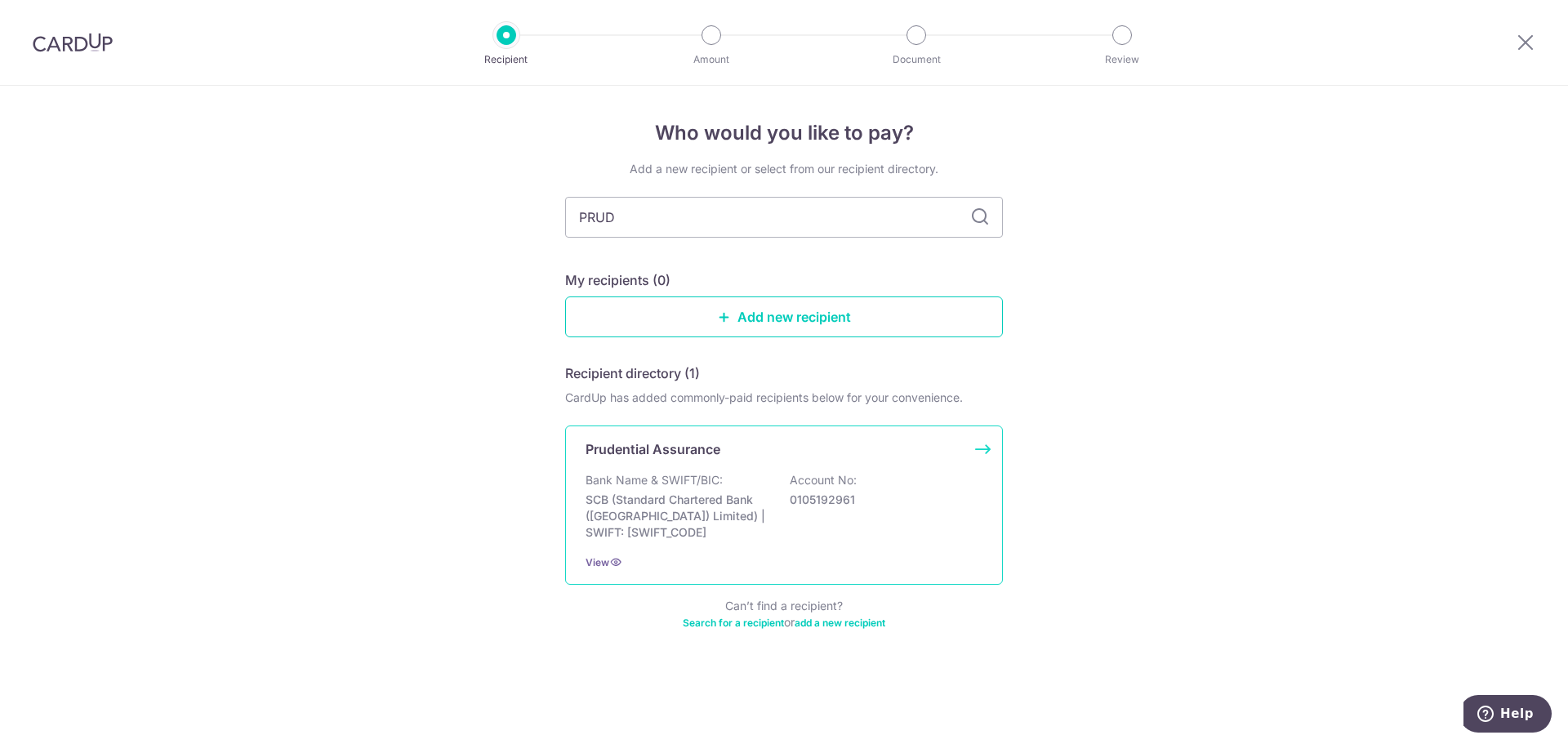
click at [762, 488] on div "Bank Name & SWIFT/BIC: SCB (Standard Chartered Bank (Singapore) Limited) | SWIF…" at bounding box center [783, 507] width 397 height 69
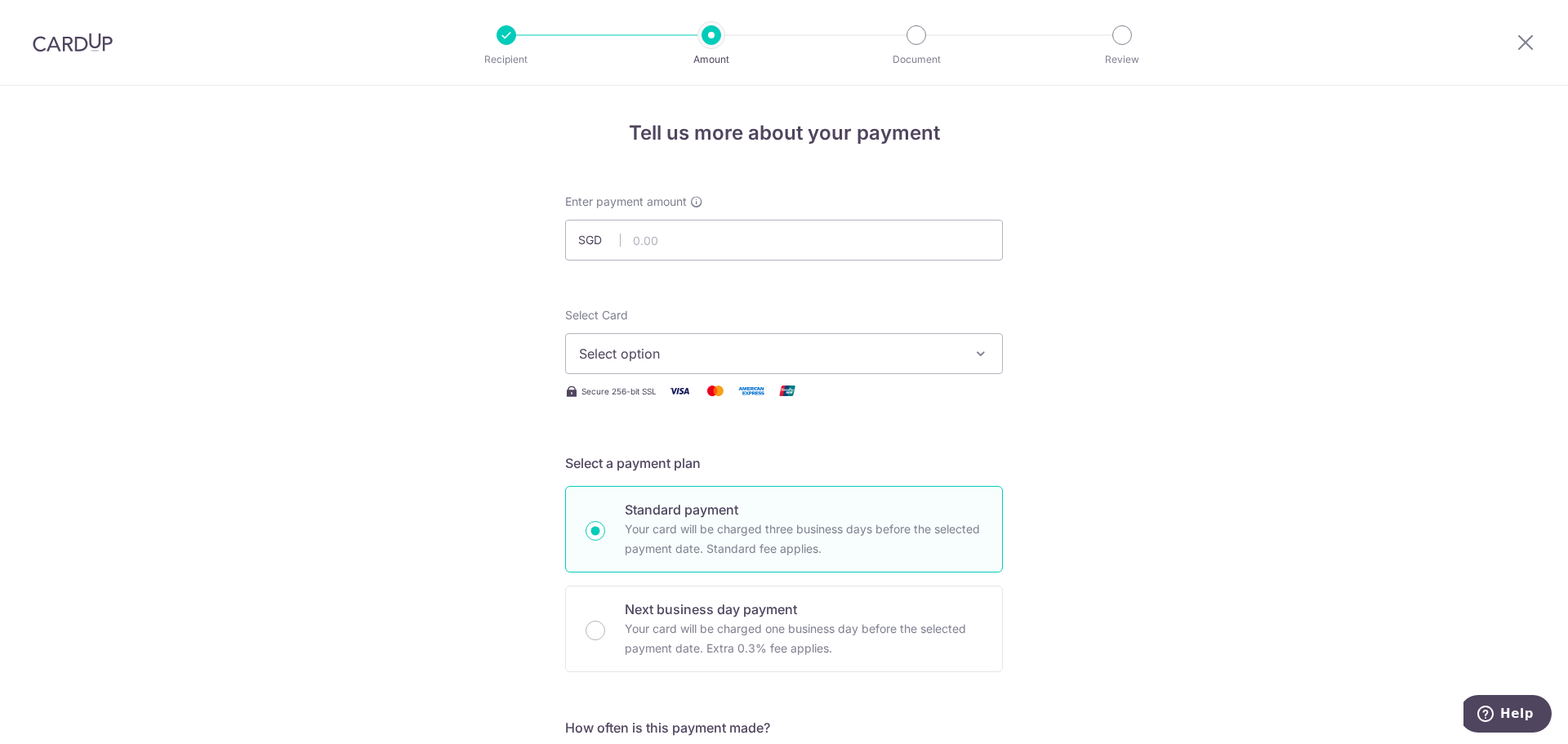
click at [703, 355] on span "Select option" at bounding box center [769, 353] width 380 height 20
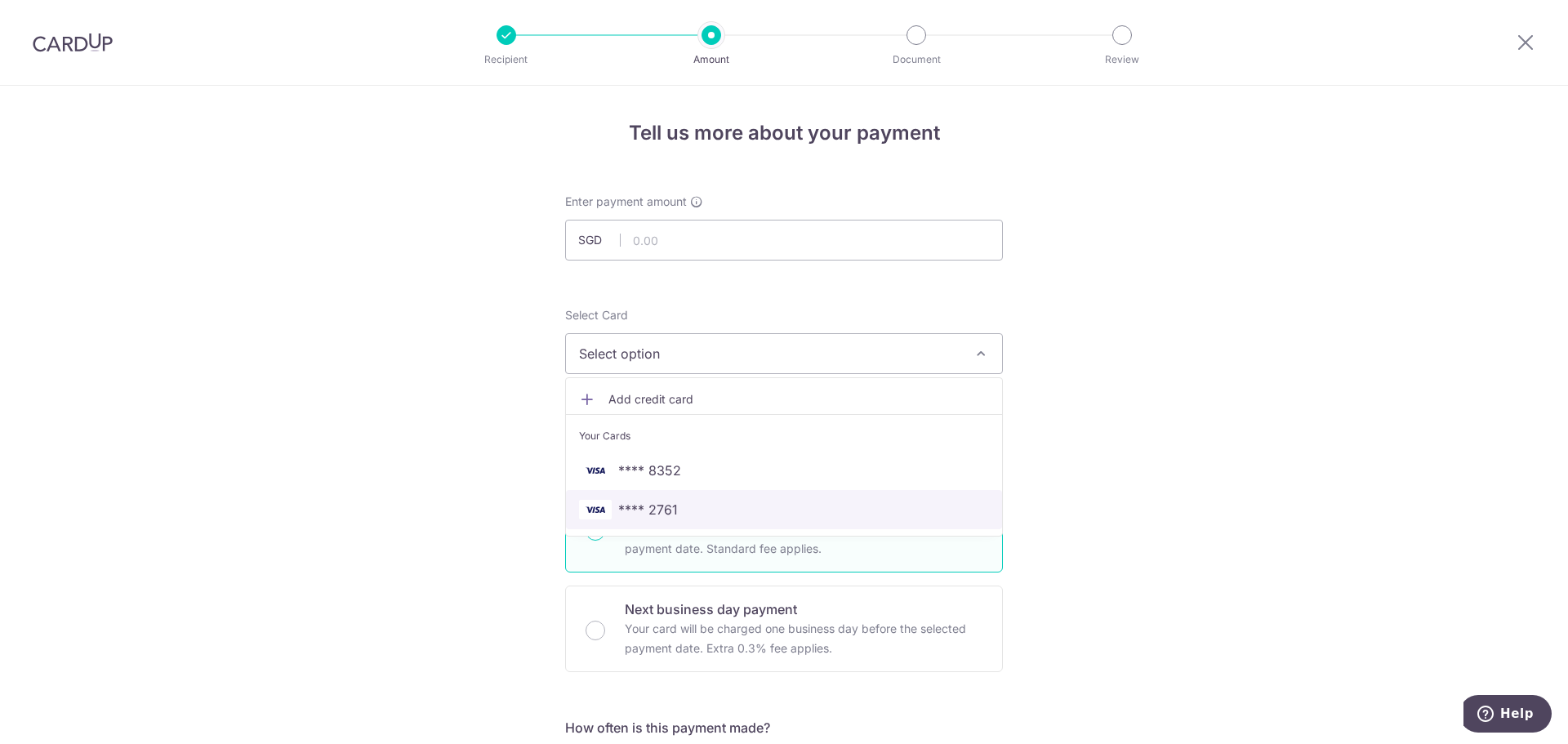
click at [709, 508] on span "**** 2761" at bounding box center [784, 509] width 410 height 20
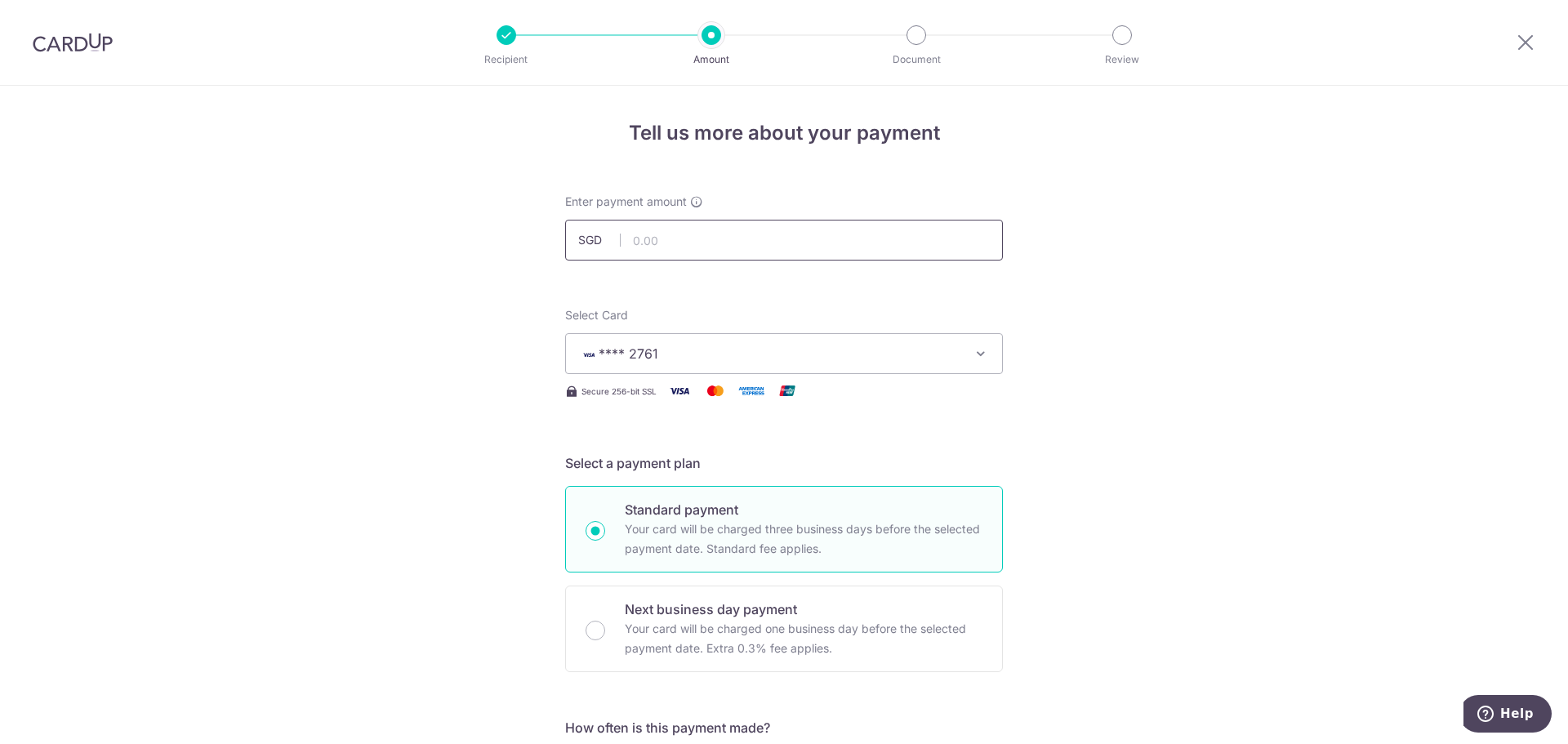
click at [703, 241] on input "text" at bounding box center [784, 240] width 438 height 41
type input "589.27"
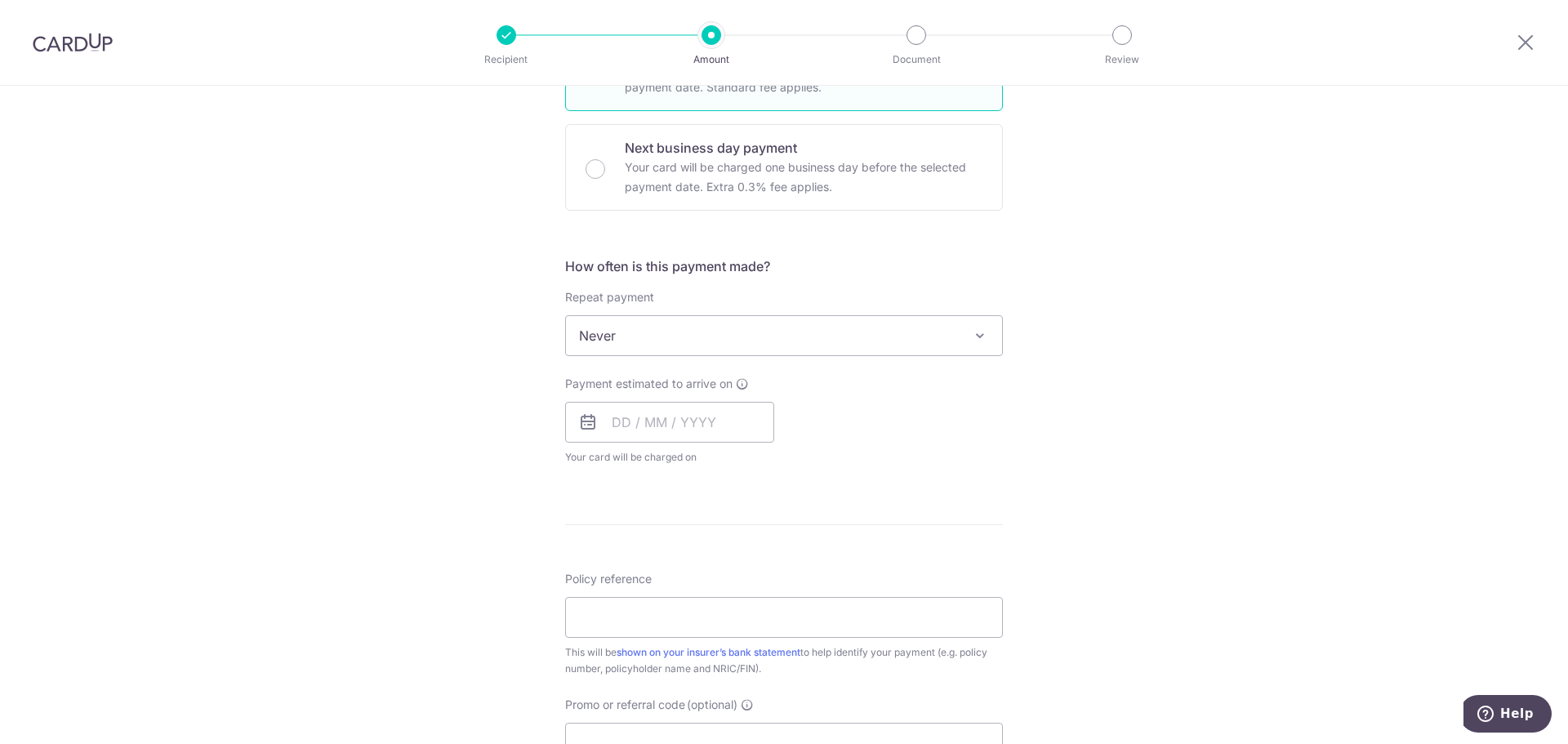
scroll to position [490, 0]
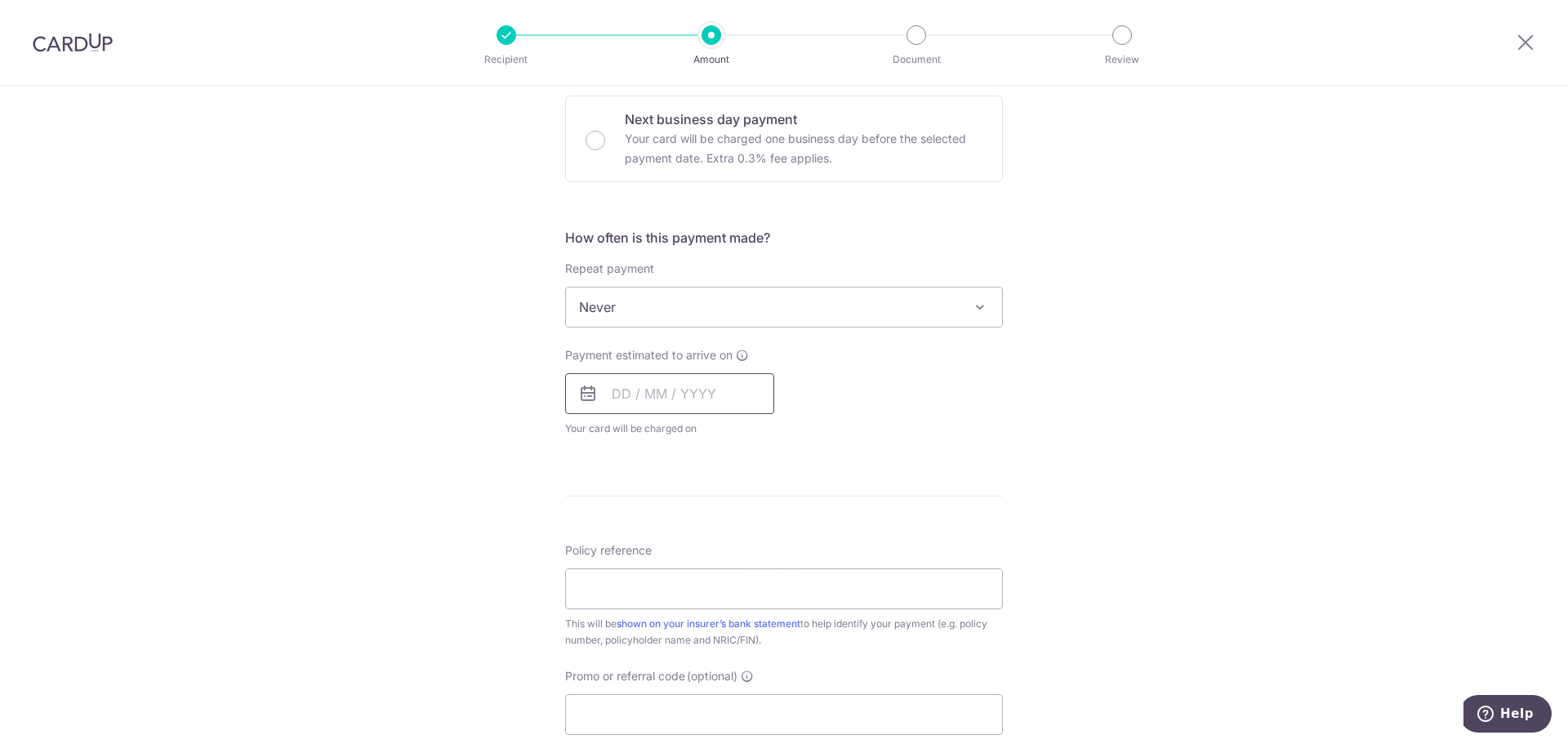
click at [675, 391] on input "text" at bounding box center [670, 394] width 209 height 41
click at [600, 450] on div "Prev Next Oct Nov [DATE] 2026 2027 2028 2029 2030 2031 2032 2033 2034 2035" at bounding box center [696, 438] width 260 height 39
click at [625, 611] on link "20" at bounding box center [631, 608] width 27 height 27
type input "[DATE]"
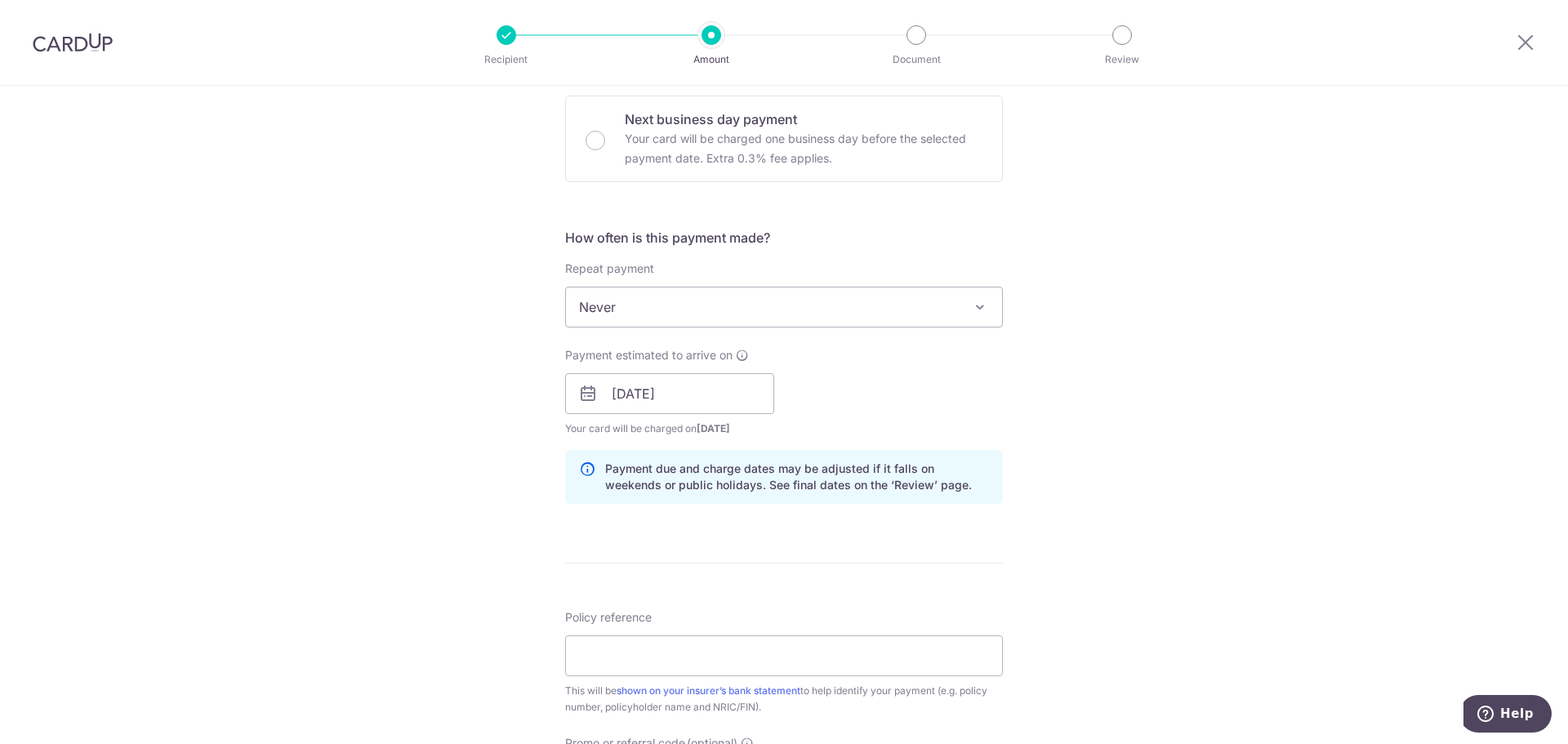
click at [452, 487] on div "Tell us more about your payment Enter payment amount SGD 589.27 589.27 Select C…" at bounding box center [784, 368] width 1568 height 1545
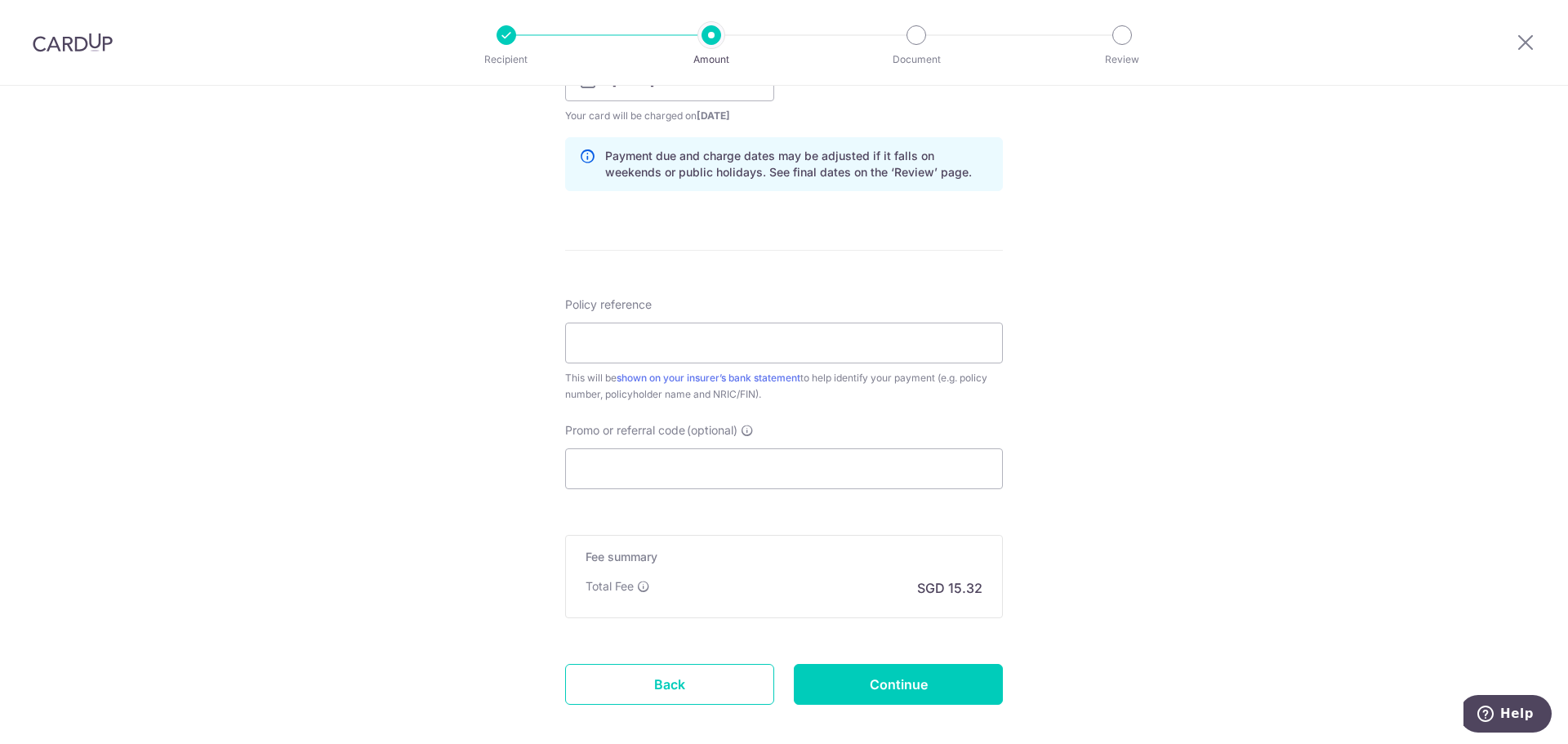
scroll to position [817, 0]
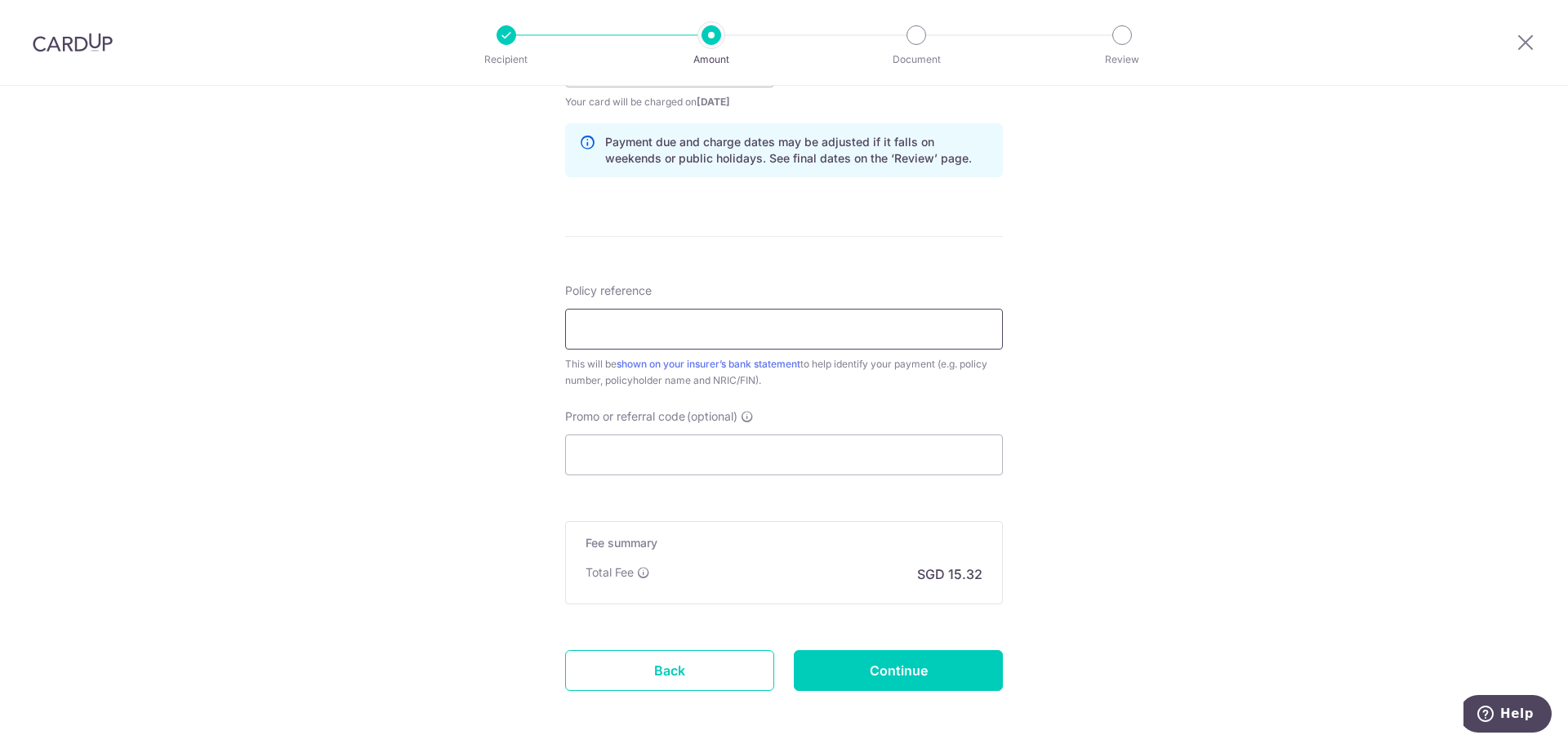
click at [669, 326] on input "Policy reference" at bounding box center [784, 329] width 438 height 41
paste input "A1782463"
type input "A1782463"
click at [794, 465] on input "Promo or referral code (optional)" at bounding box center [784, 455] width 438 height 41
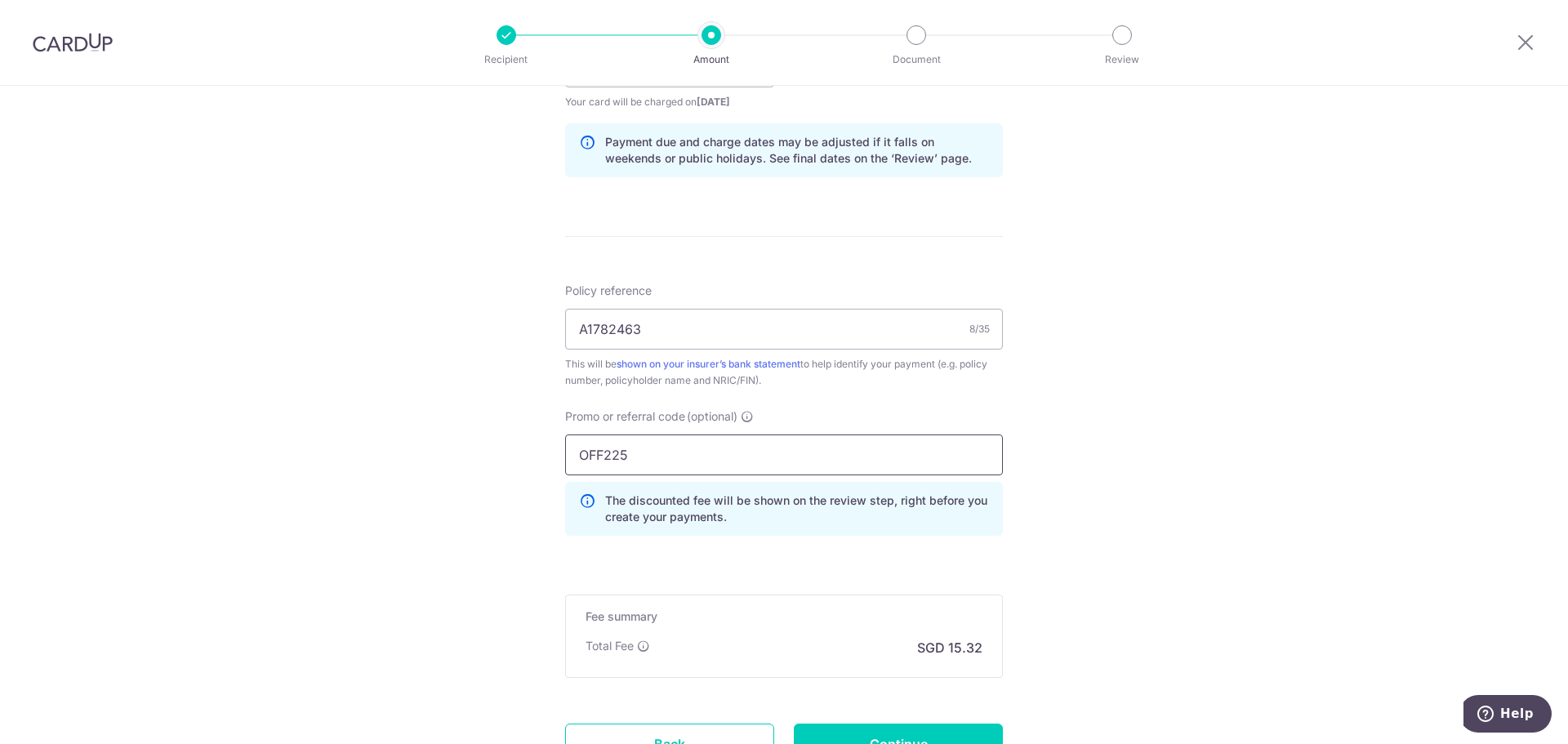
type input "OFF225"
click at [1083, 382] on div "Tell us more about your payment Enter payment amount SGD 589.27 589.27 Select C…" at bounding box center [784, 78] width 1568 height 1618
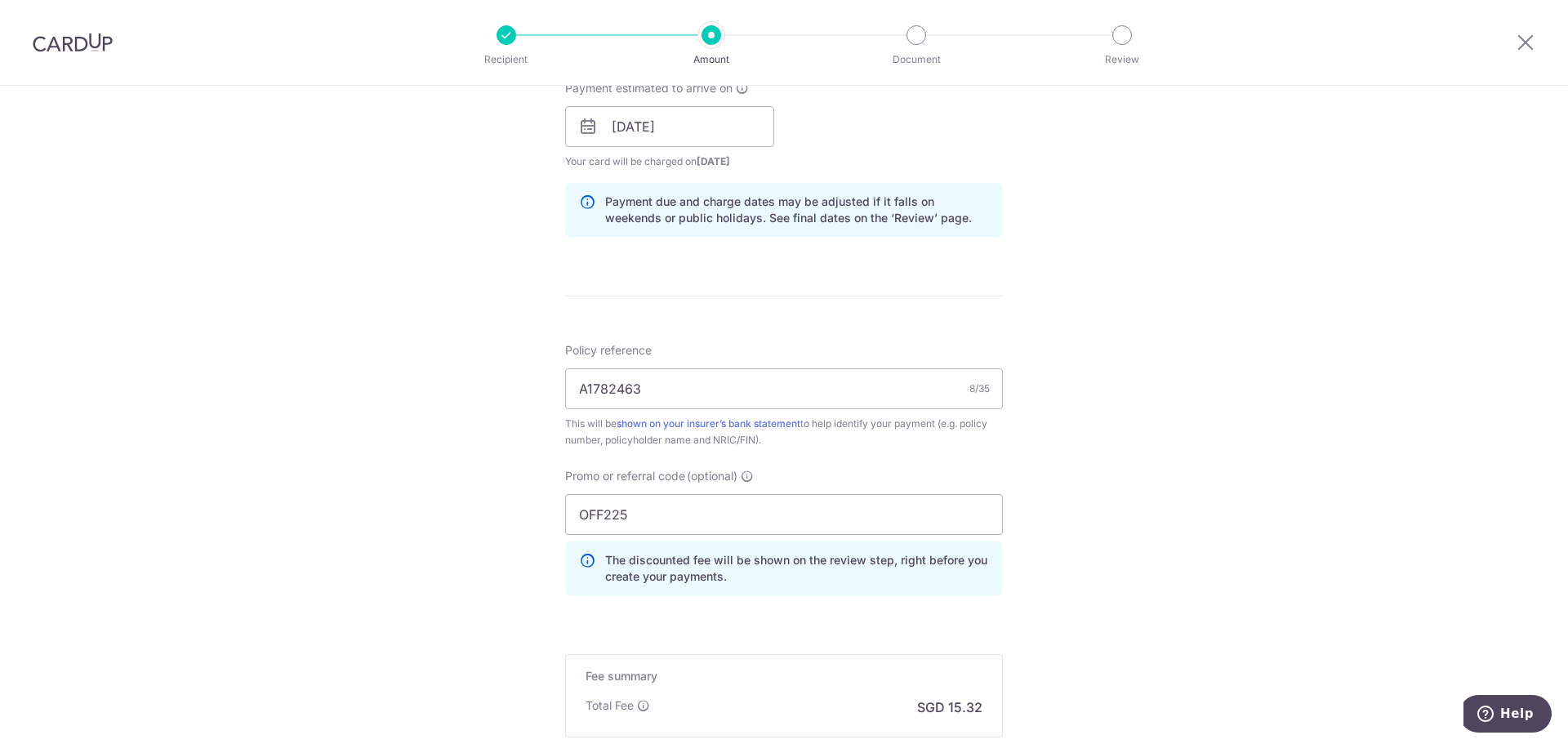
scroll to position [960, 0]
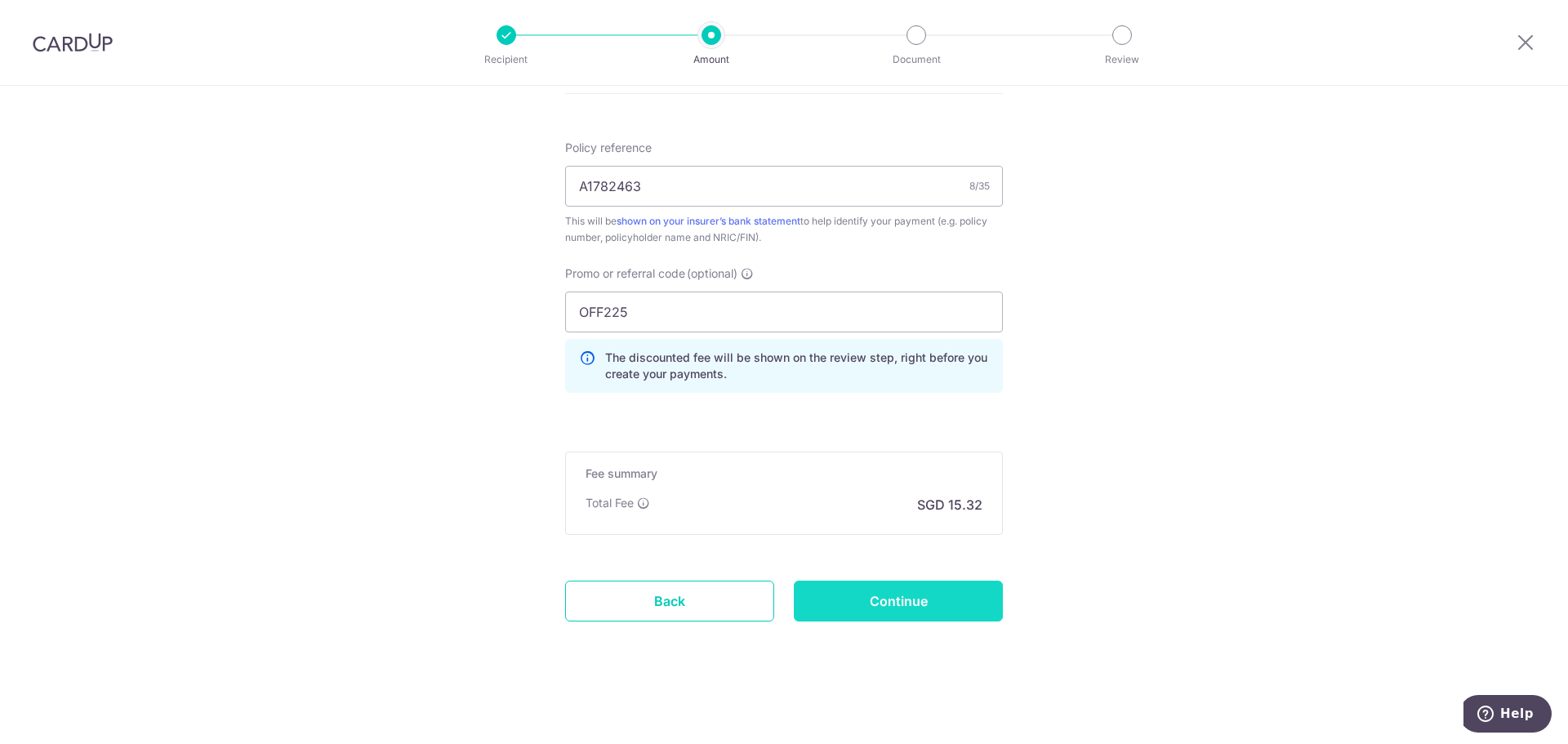
click at [899, 608] on input "Continue" at bounding box center [898, 602] width 209 height 41
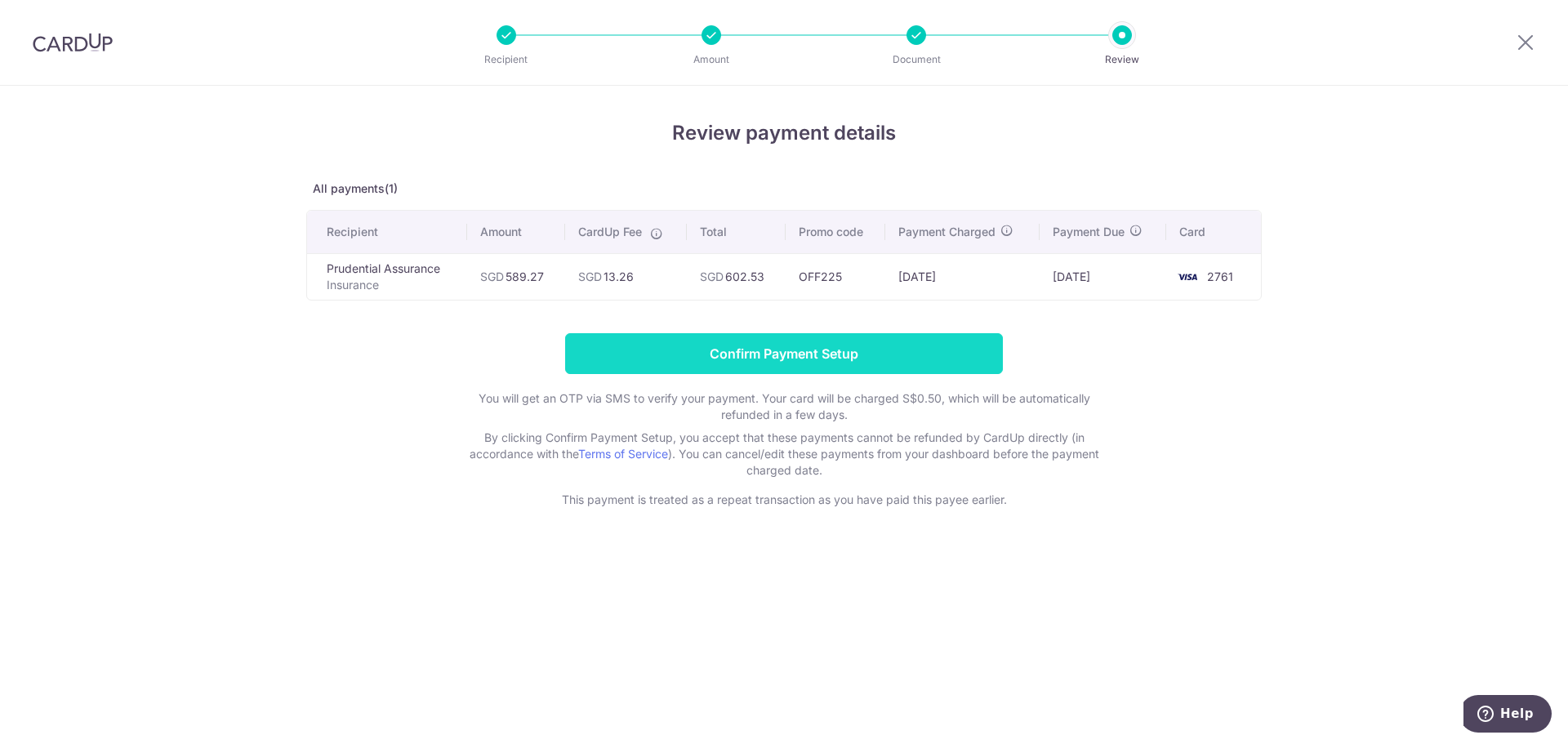
click at [811, 344] on input "Confirm Payment Setup" at bounding box center [784, 354] width 438 height 41
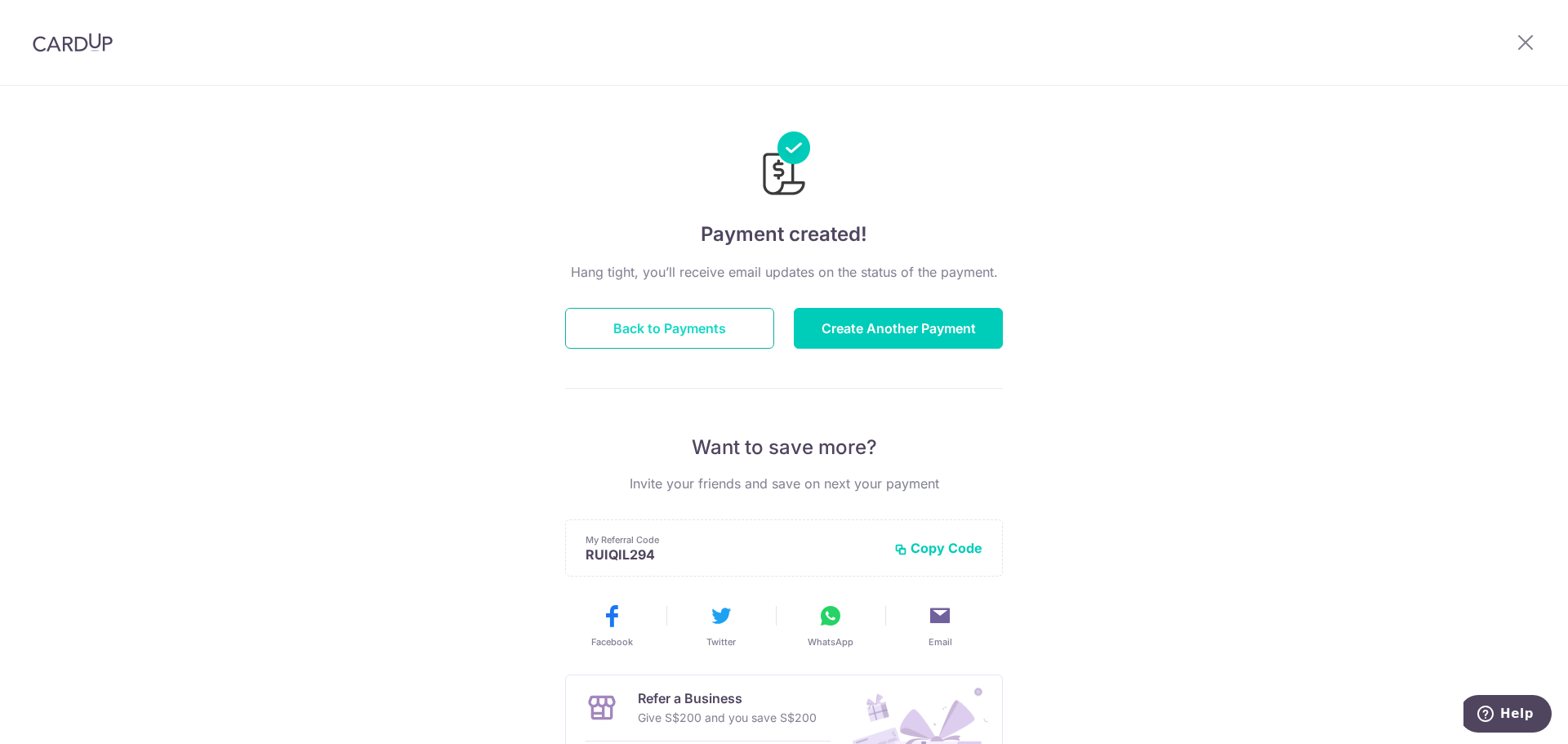
click at [703, 321] on button "Back to Payments" at bounding box center [670, 328] width 209 height 41
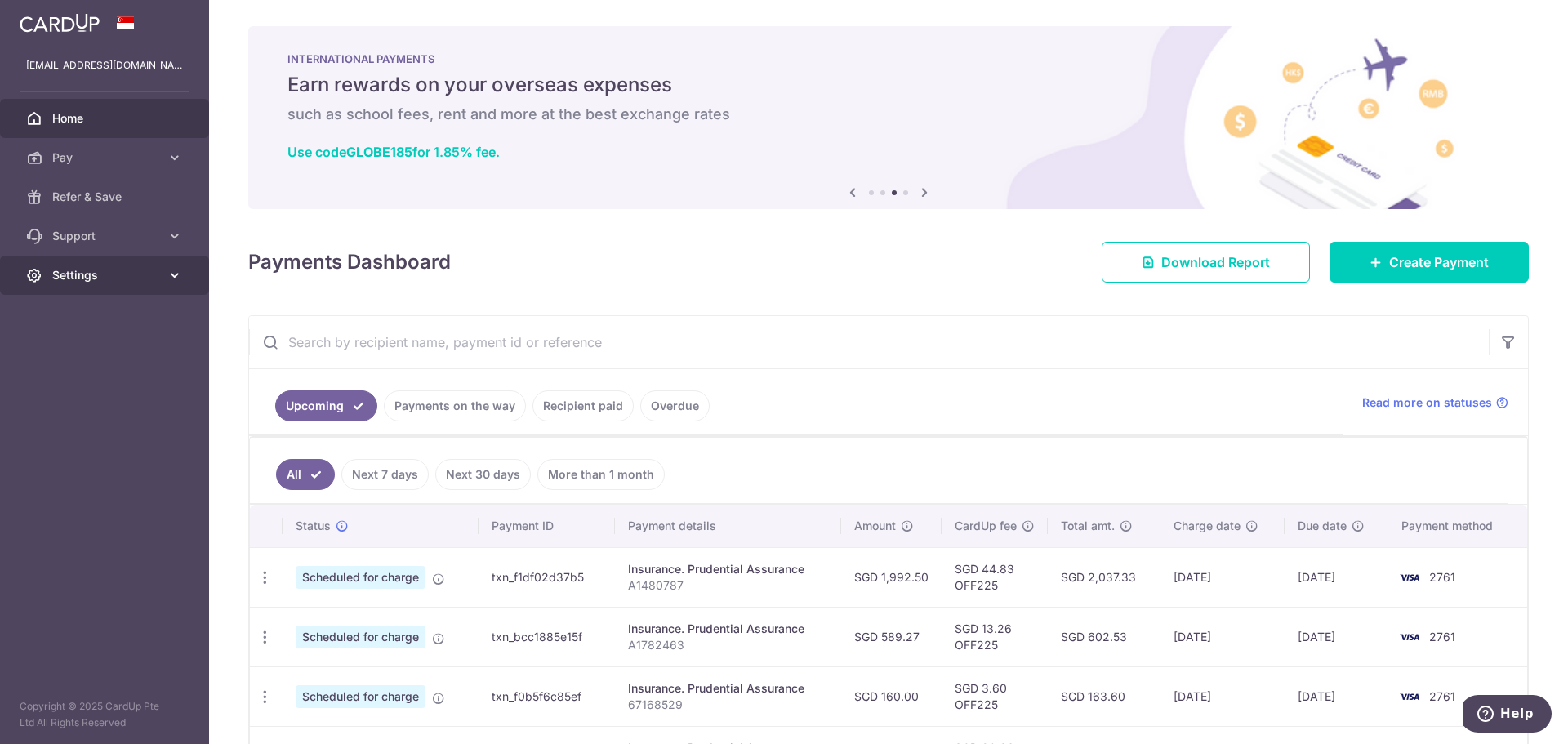
click at [164, 276] on link "Settings" at bounding box center [105, 275] width 209 height 39
click at [83, 346] on span "Logout" at bounding box center [106, 353] width 108 height 16
